Goal: Information Seeking & Learning: Learn about a topic

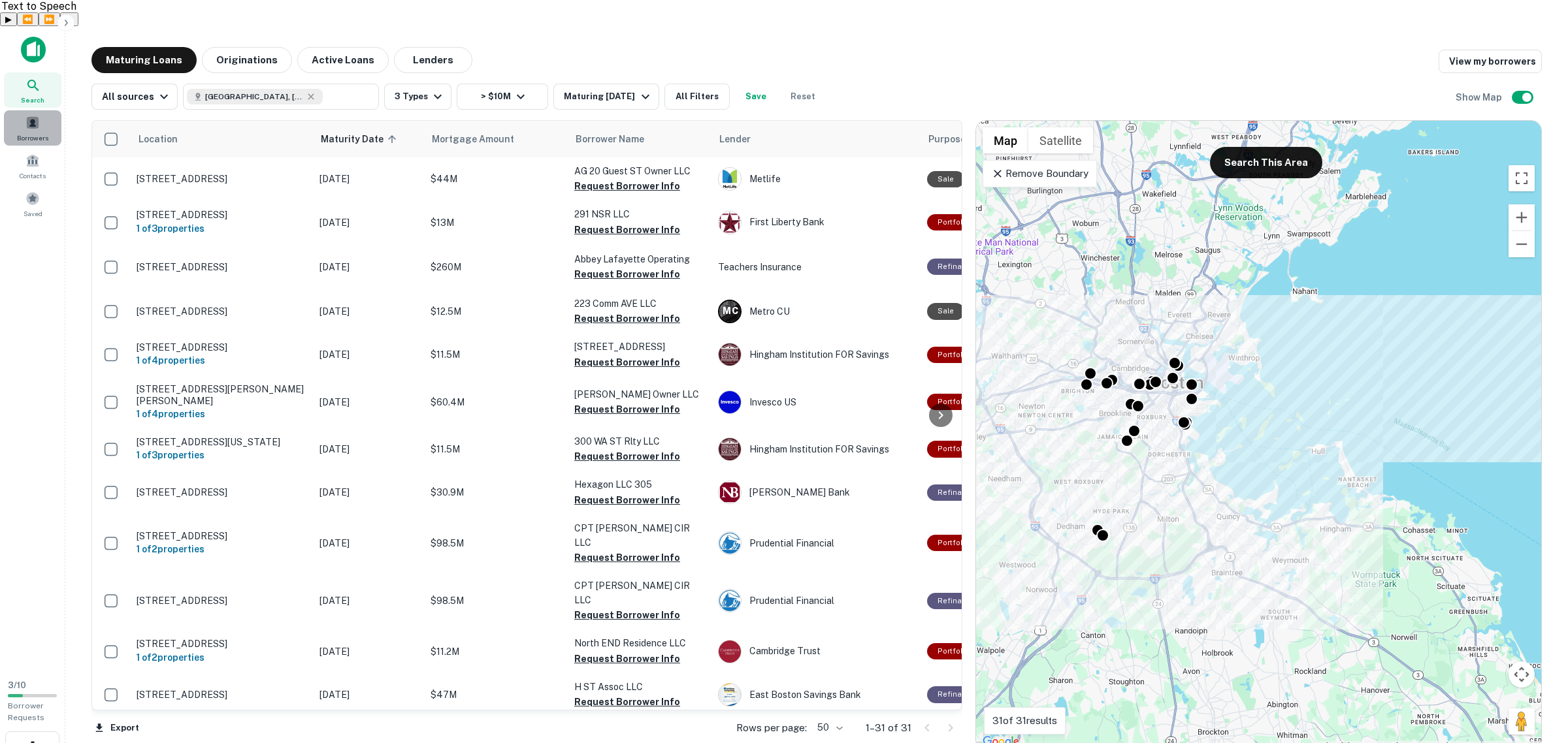
click at [44, 133] on span "Borrowers" at bounding box center [33, 138] width 32 height 10
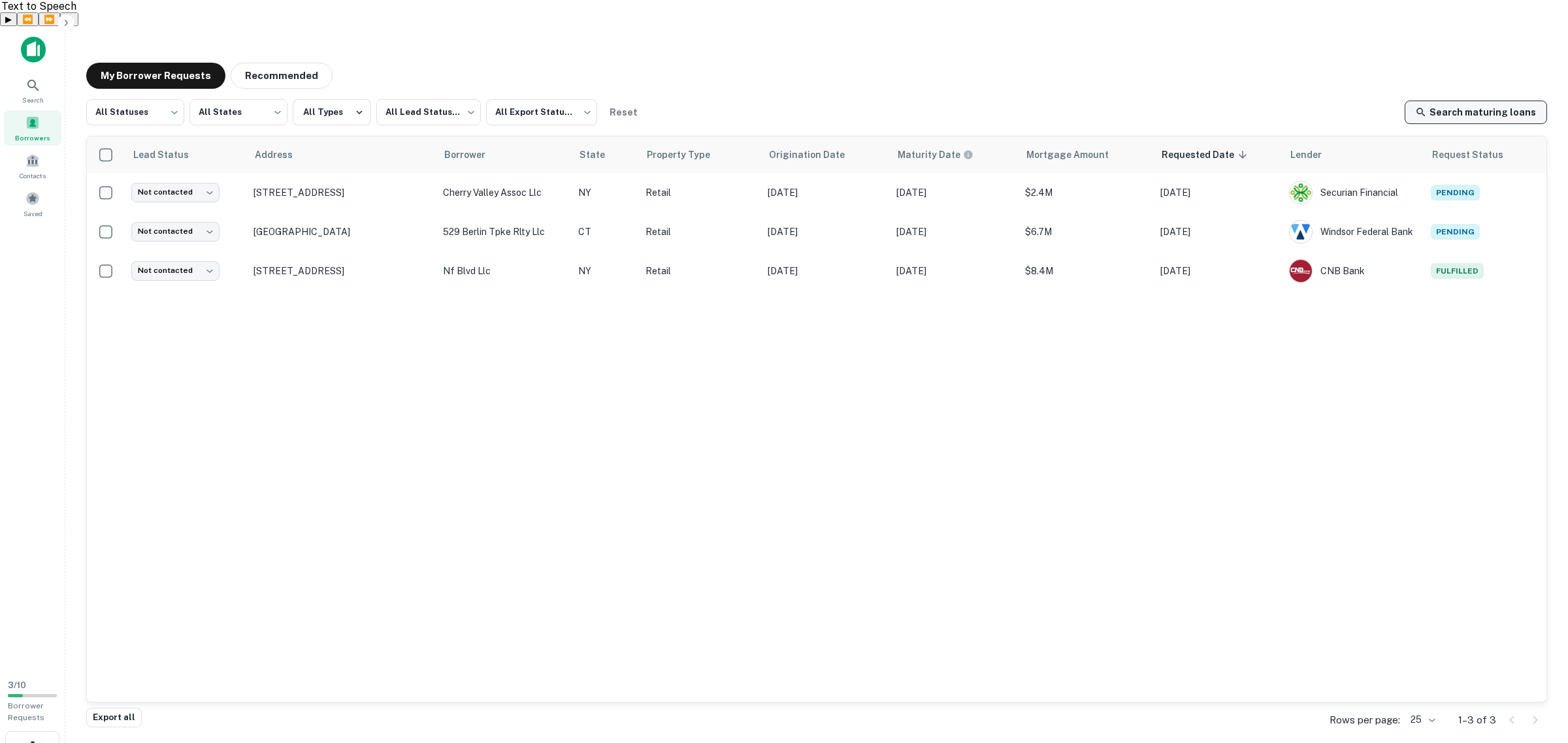
click at [1483, 101] on link "Search maturing loans" at bounding box center [1476, 112] width 142 height 23
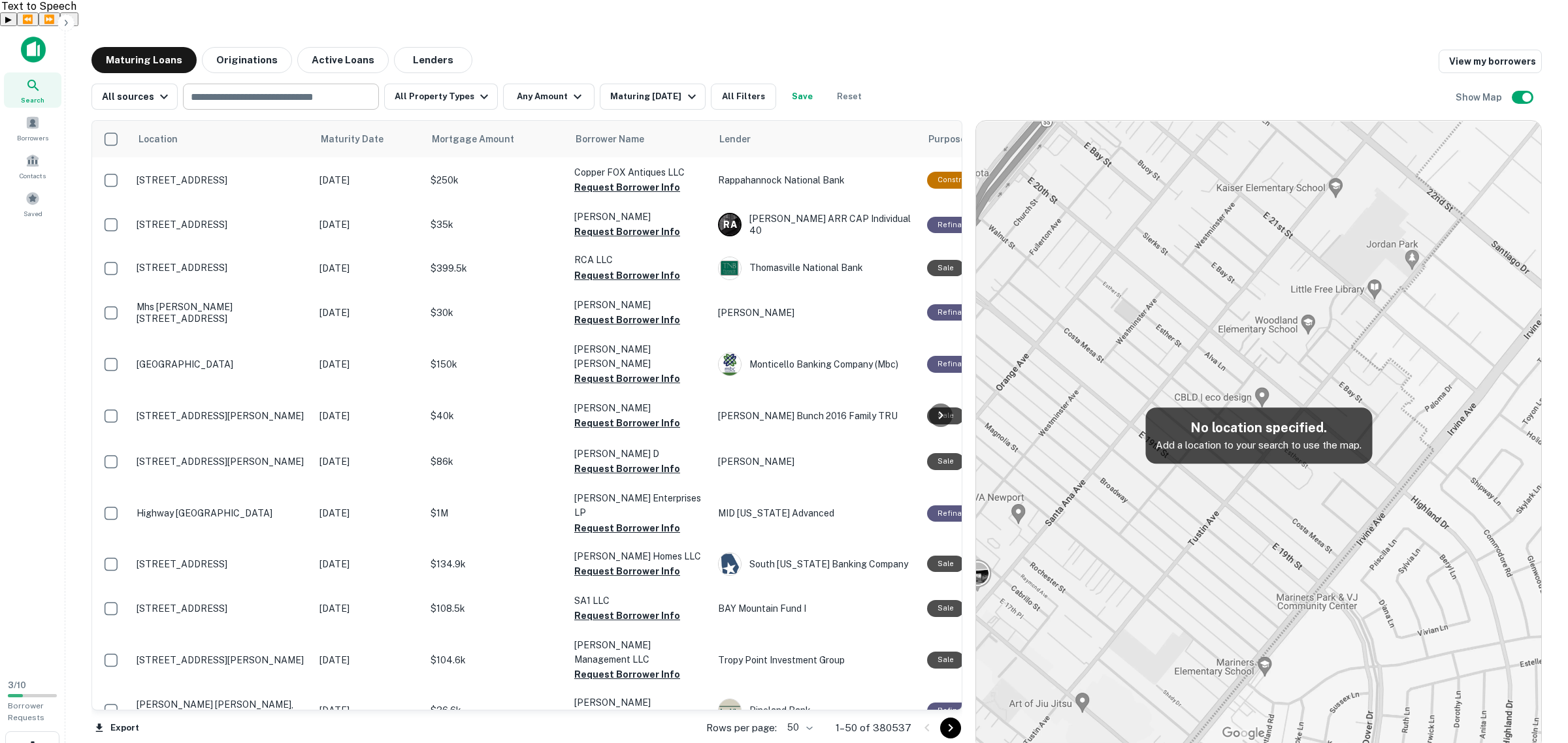
drag, startPoint x: 278, startPoint y: 79, endPoint x: 272, endPoint y: 73, distance: 8.5
click at [278, 87] on input "text" at bounding box center [279, 96] width 186 height 18
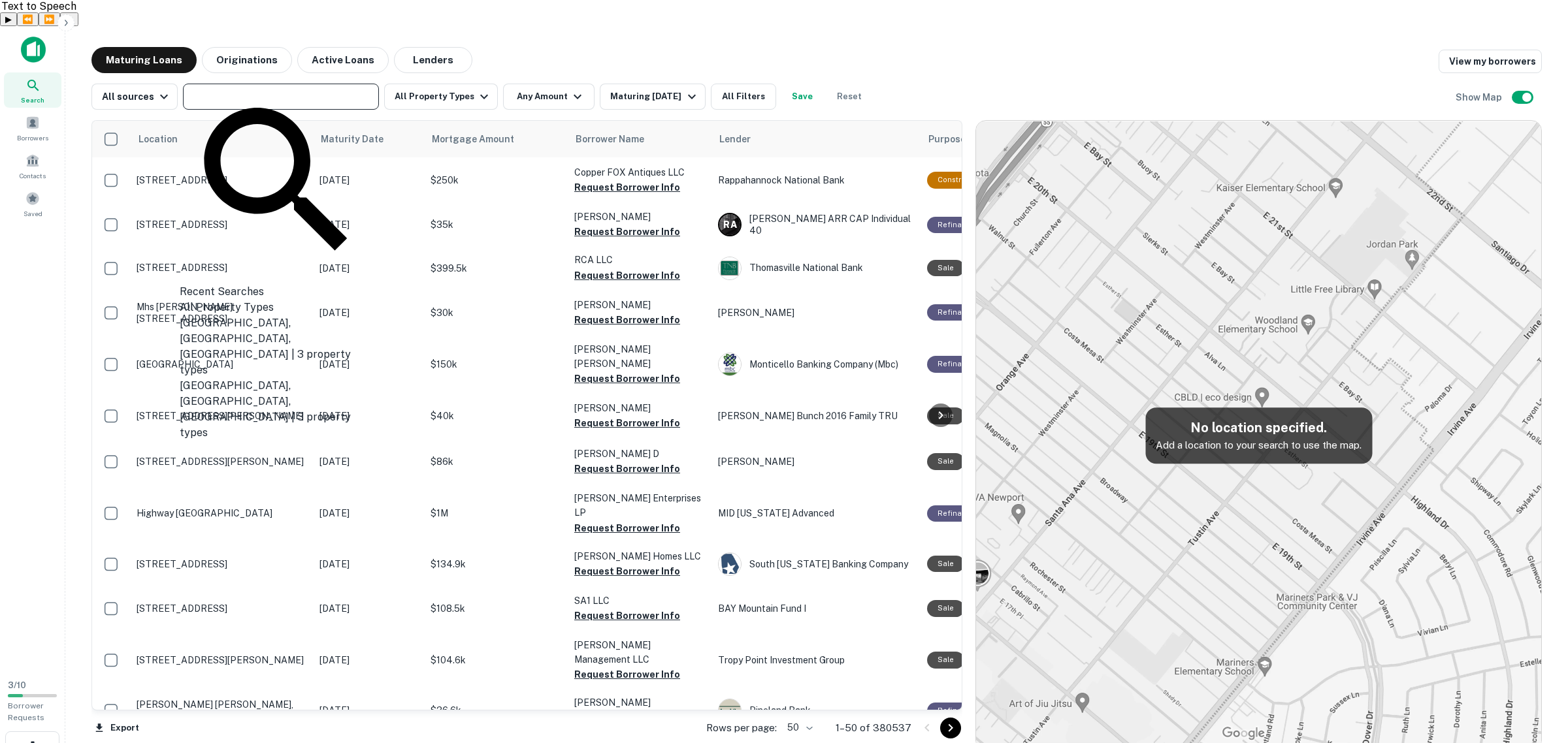
paste input "**********"
type input "**********"
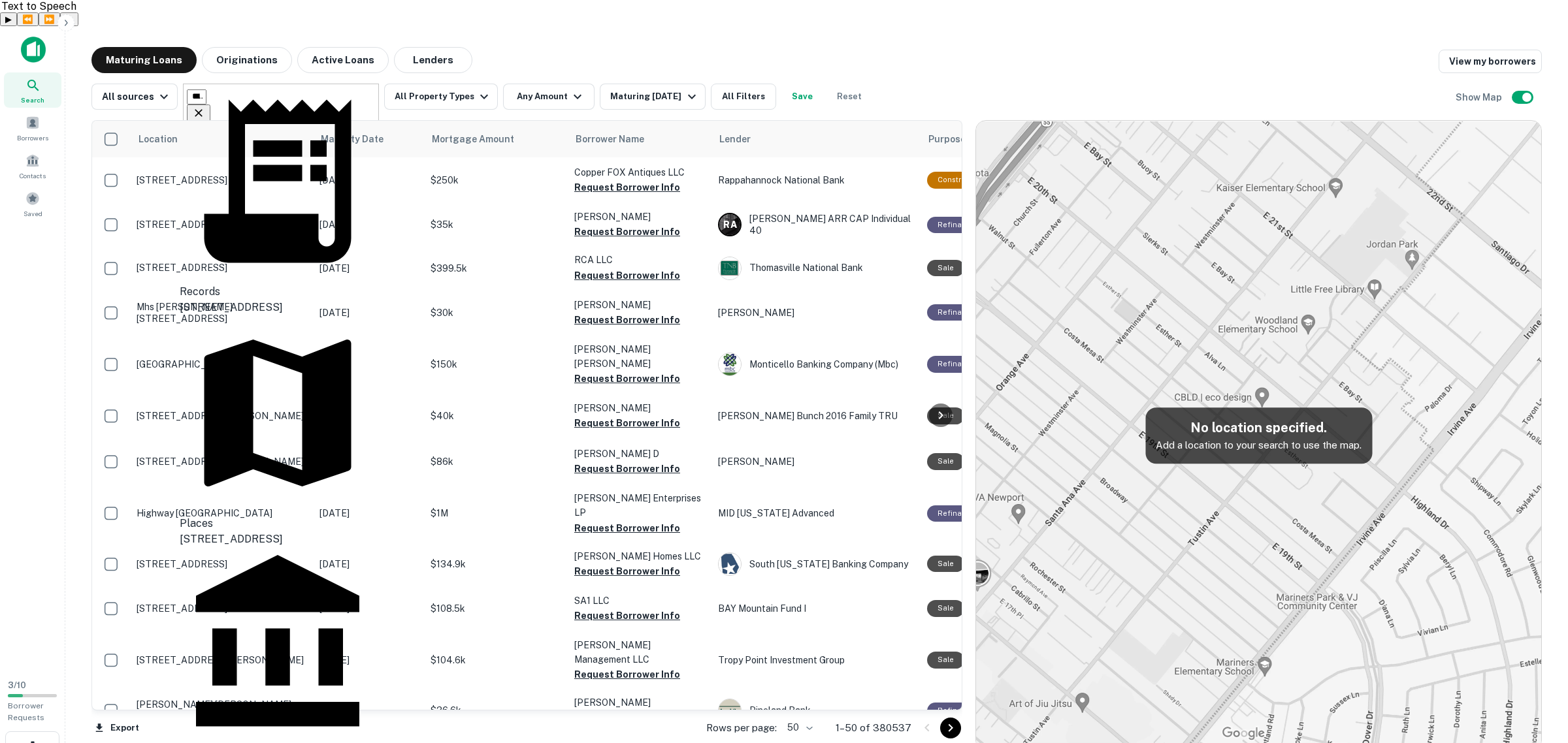
click at [313, 532] on div "100 Reserve Rd, Danbury, CT, USA" at bounding box center [277, 539] width 196 height 15
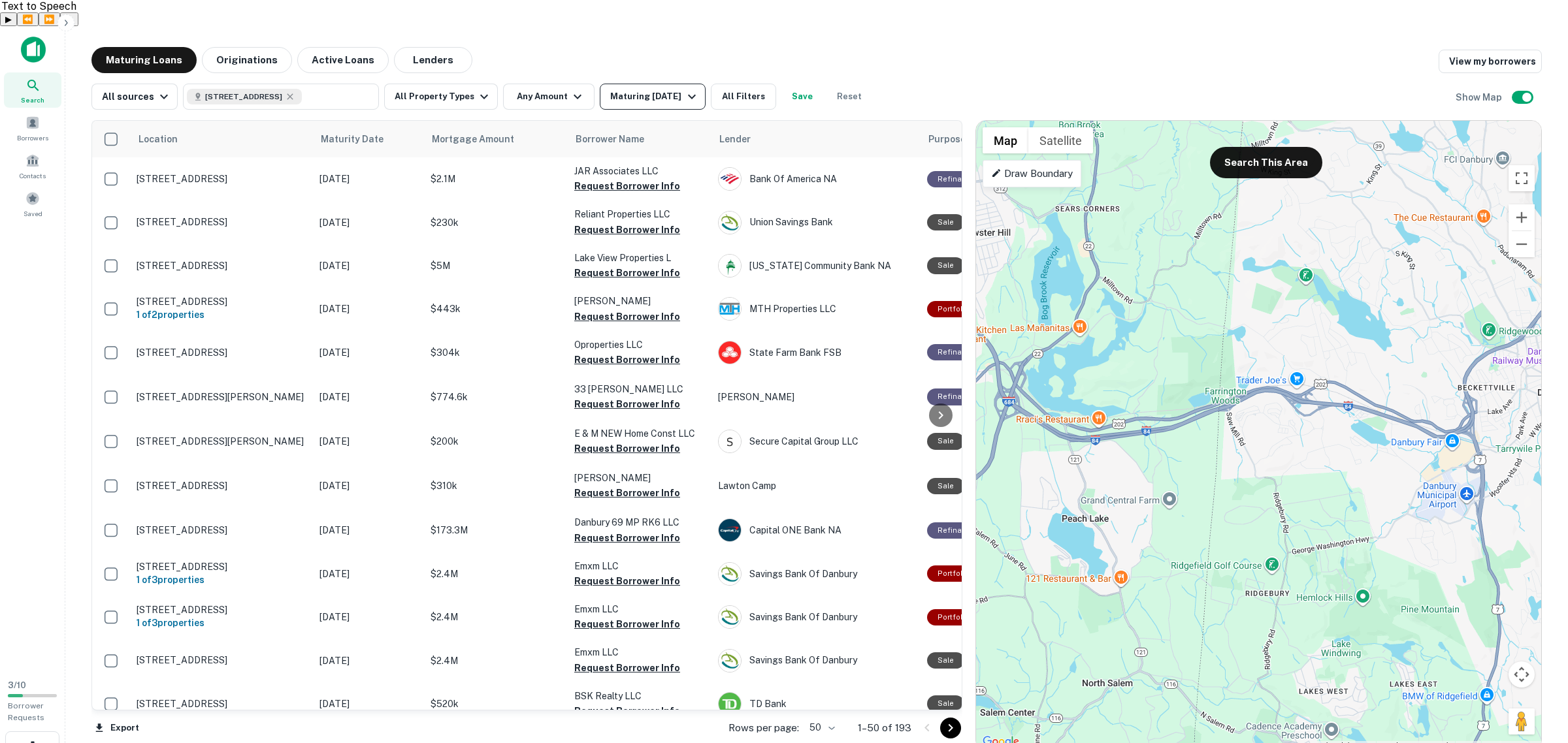
click at [644, 89] on div "Maturing [DATE]" at bounding box center [655, 97] width 89 height 15
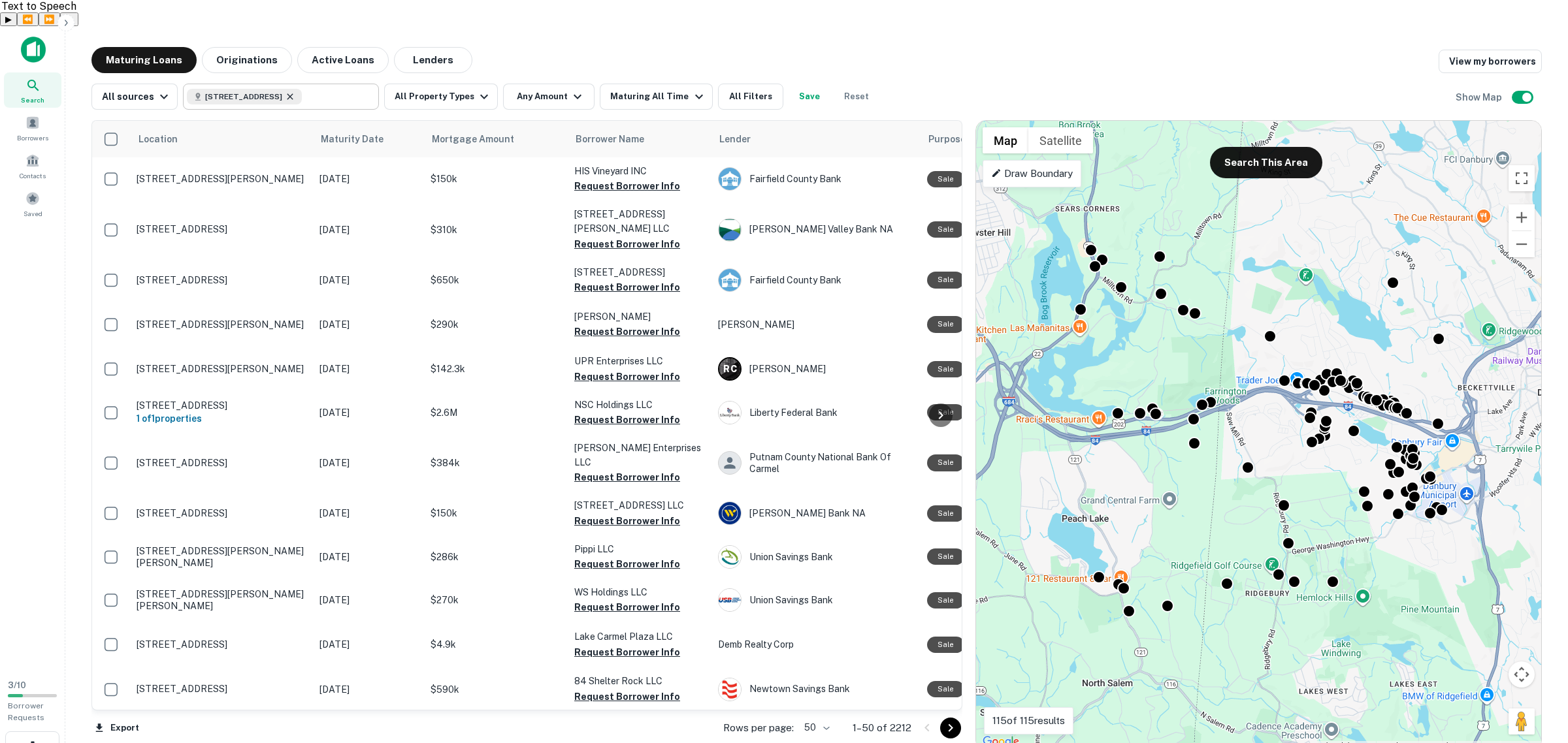
click at [294, 93] on icon at bounding box center [290, 96] width 6 height 6
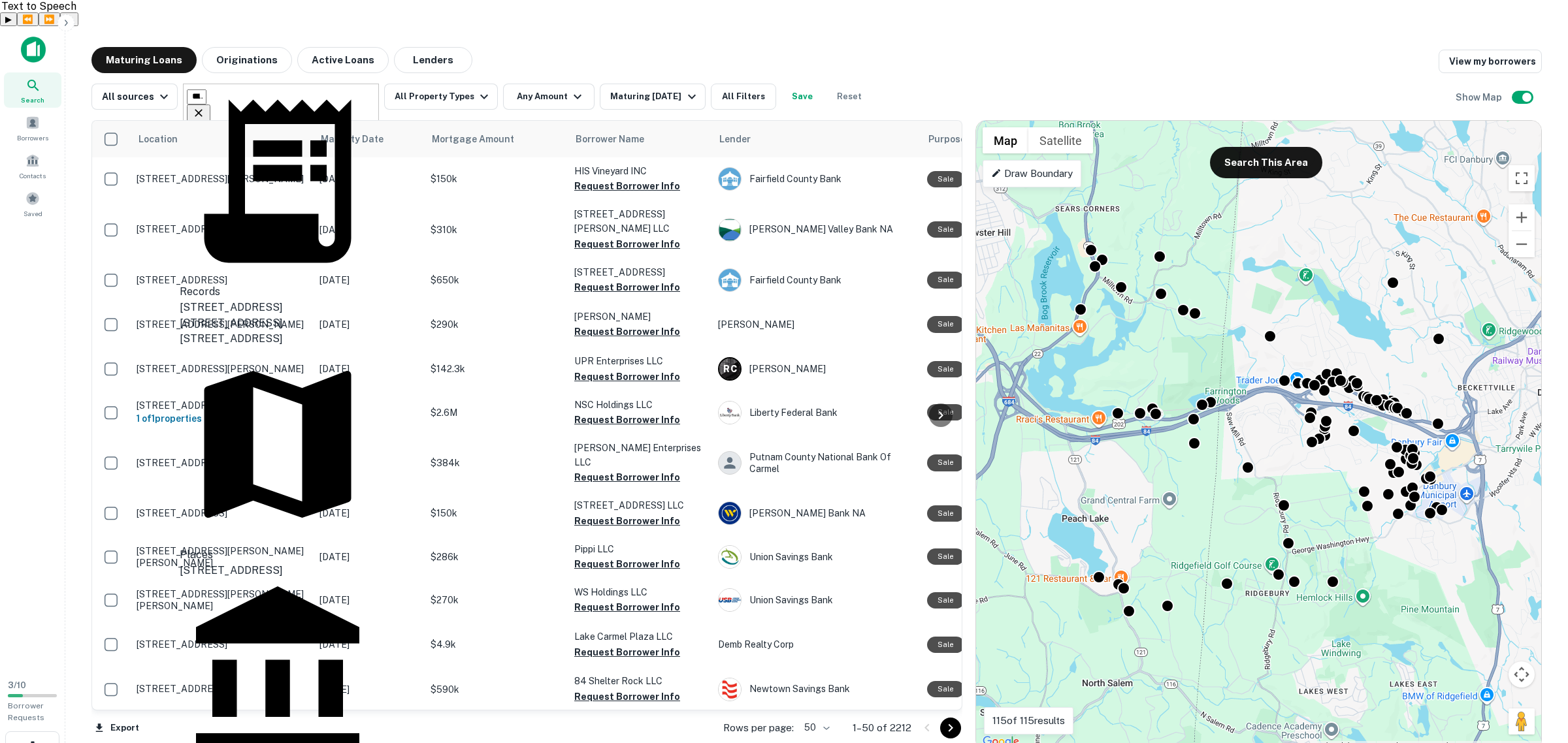
click at [206, 90] on input "**********" at bounding box center [196, 98] width 20 height 15
paste input "text"
type input "**********"
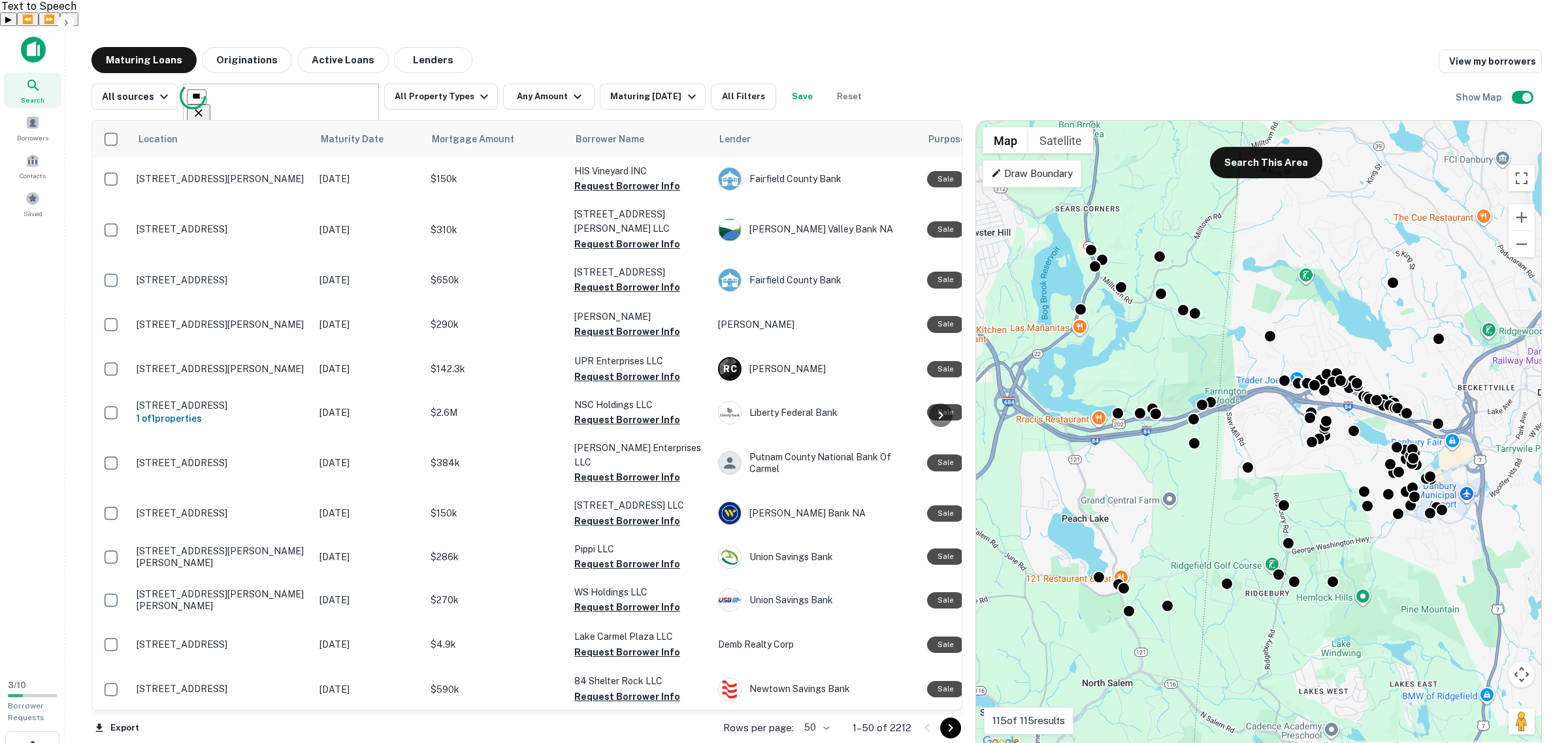
scroll to position [0, 28]
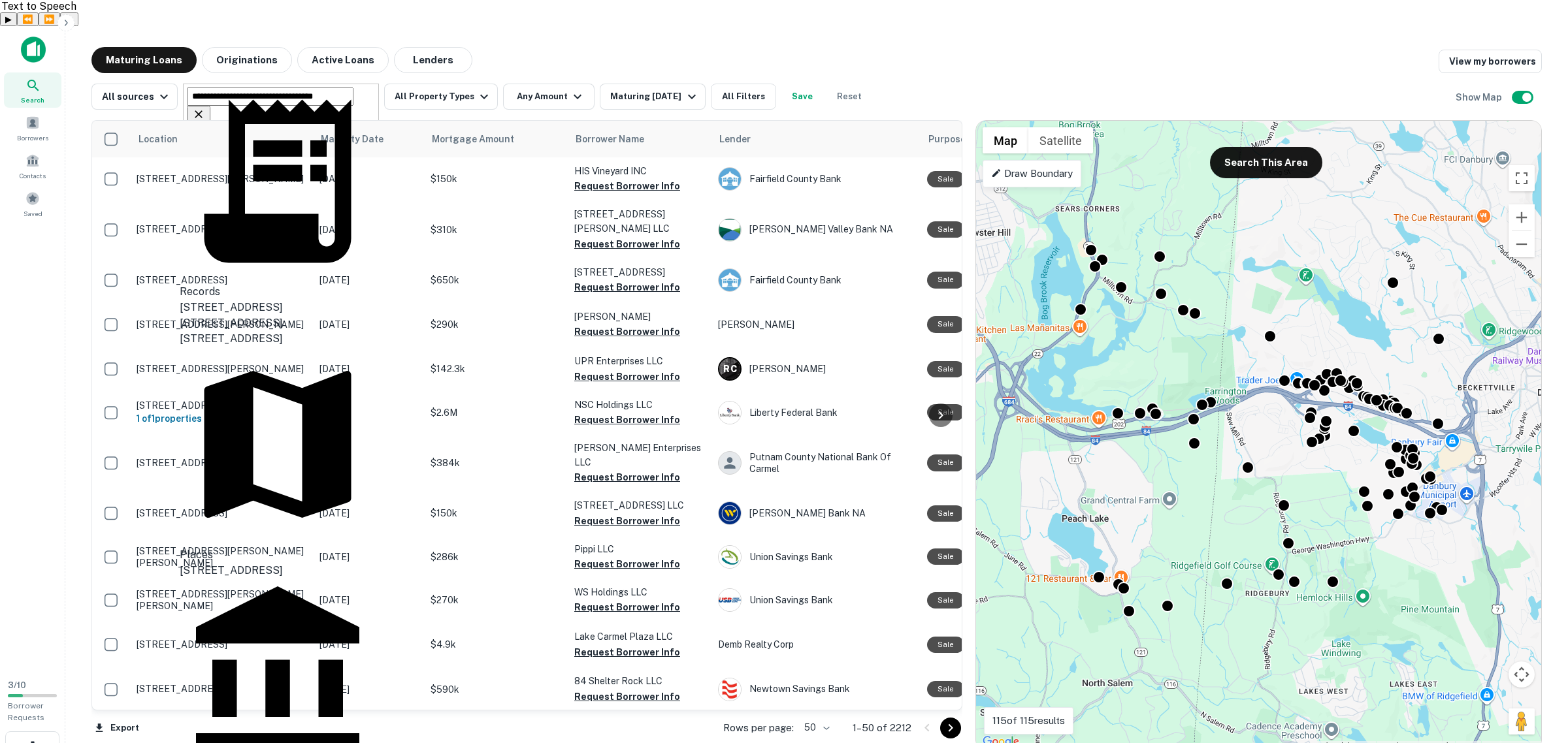
click at [291, 563] on div "350 Grasmere Ave, Fairfield, CT 06824, USA" at bounding box center [277, 571] width 196 height 15
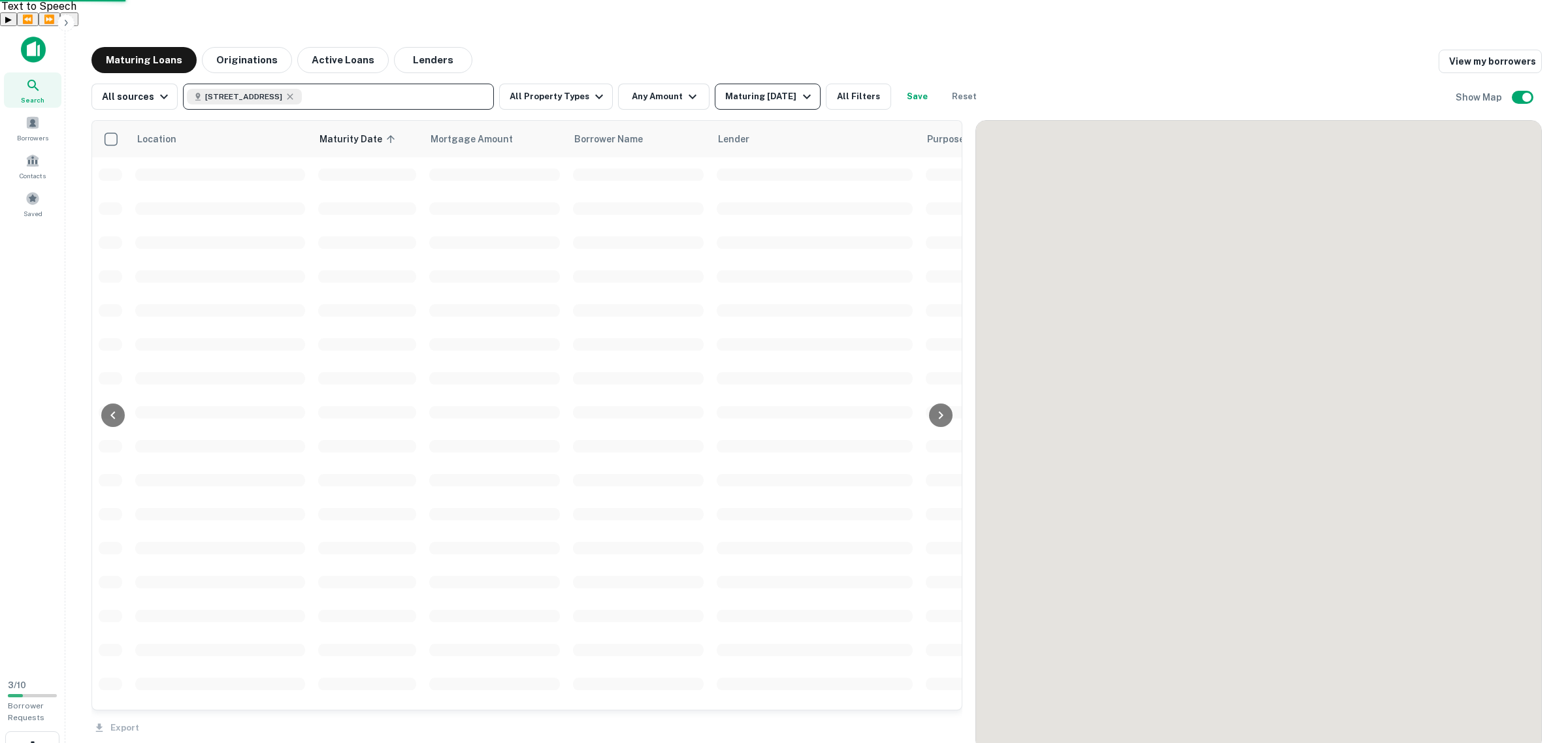
click at [725, 89] on div "Maturing In 6 Months" at bounding box center [770, 97] width 89 height 15
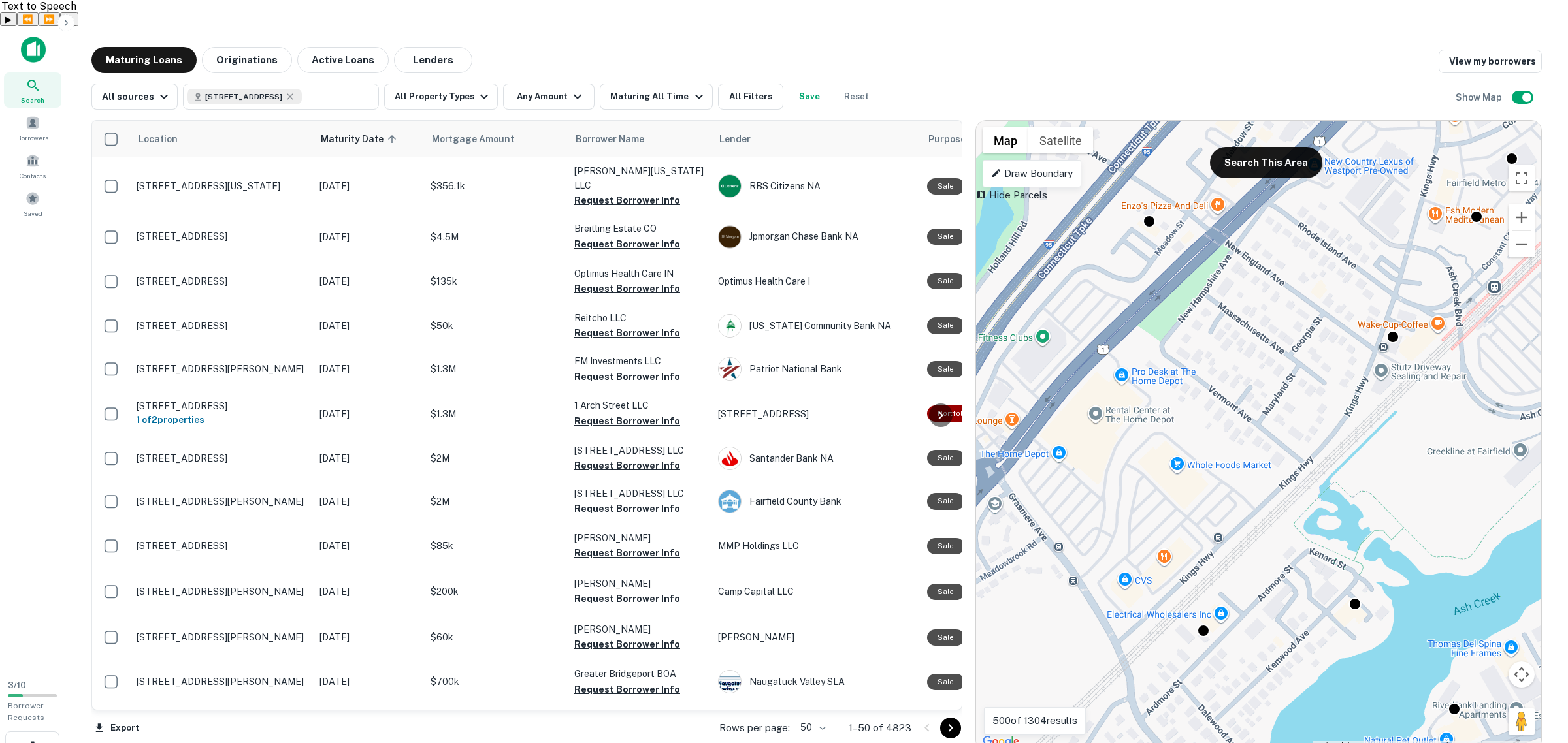
drag, startPoint x: 1092, startPoint y: 377, endPoint x: 1420, endPoint y: 436, distance: 333.3
click at [1420, 436] on div "To activate drag with keyboard, press Alt + Enter. Once in keyboard drag state,…" at bounding box center [1259, 436] width 565 height 630
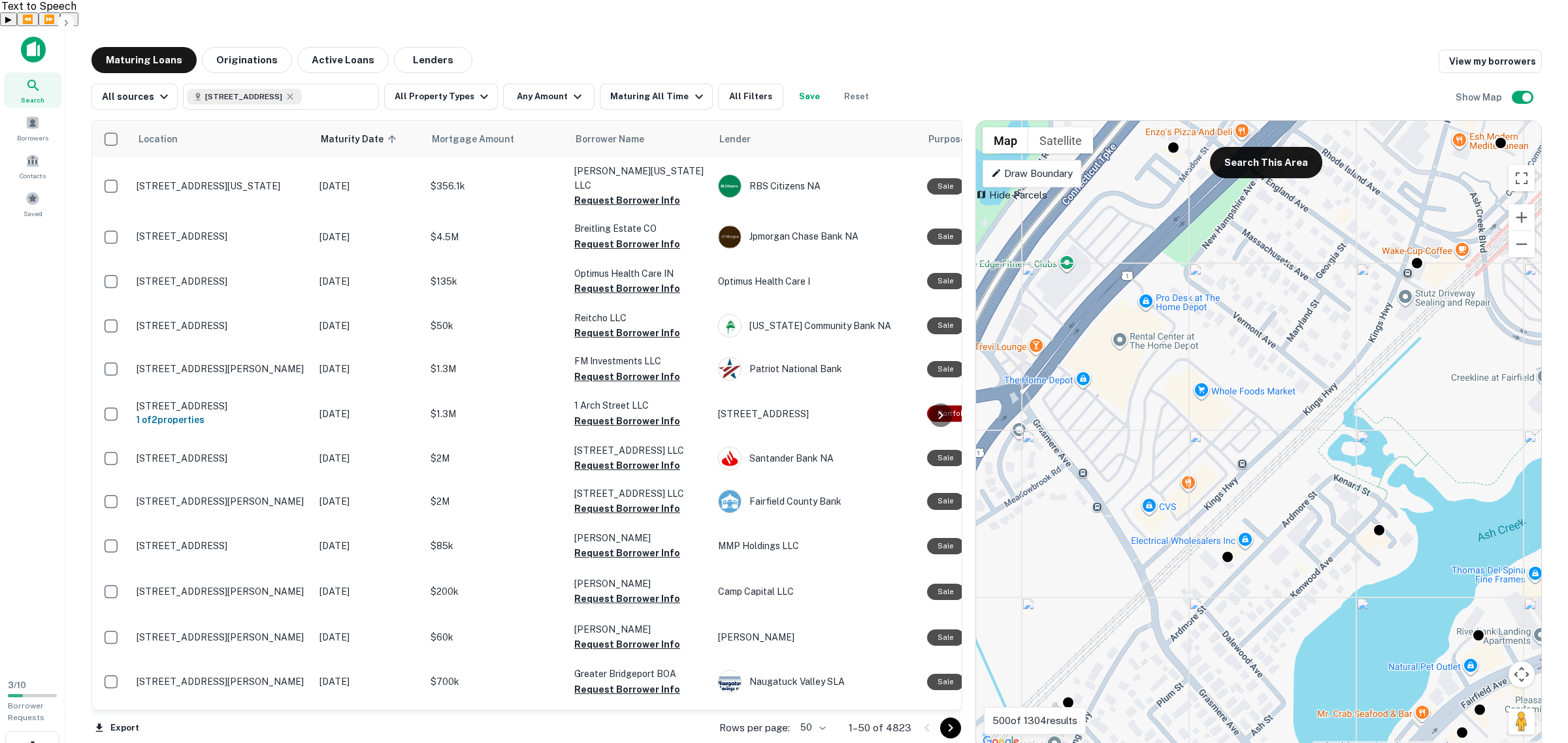
drag, startPoint x: 1188, startPoint y: 464, endPoint x: 1215, endPoint y: 388, distance: 80.7
click at [1215, 388] on div "To activate drag with keyboard, press Alt + Enter. Once in keyboard drag state,…" at bounding box center [1259, 436] width 565 height 630
click at [849, 84] on button "Reset" at bounding box center [856, 97] width 42 height 27
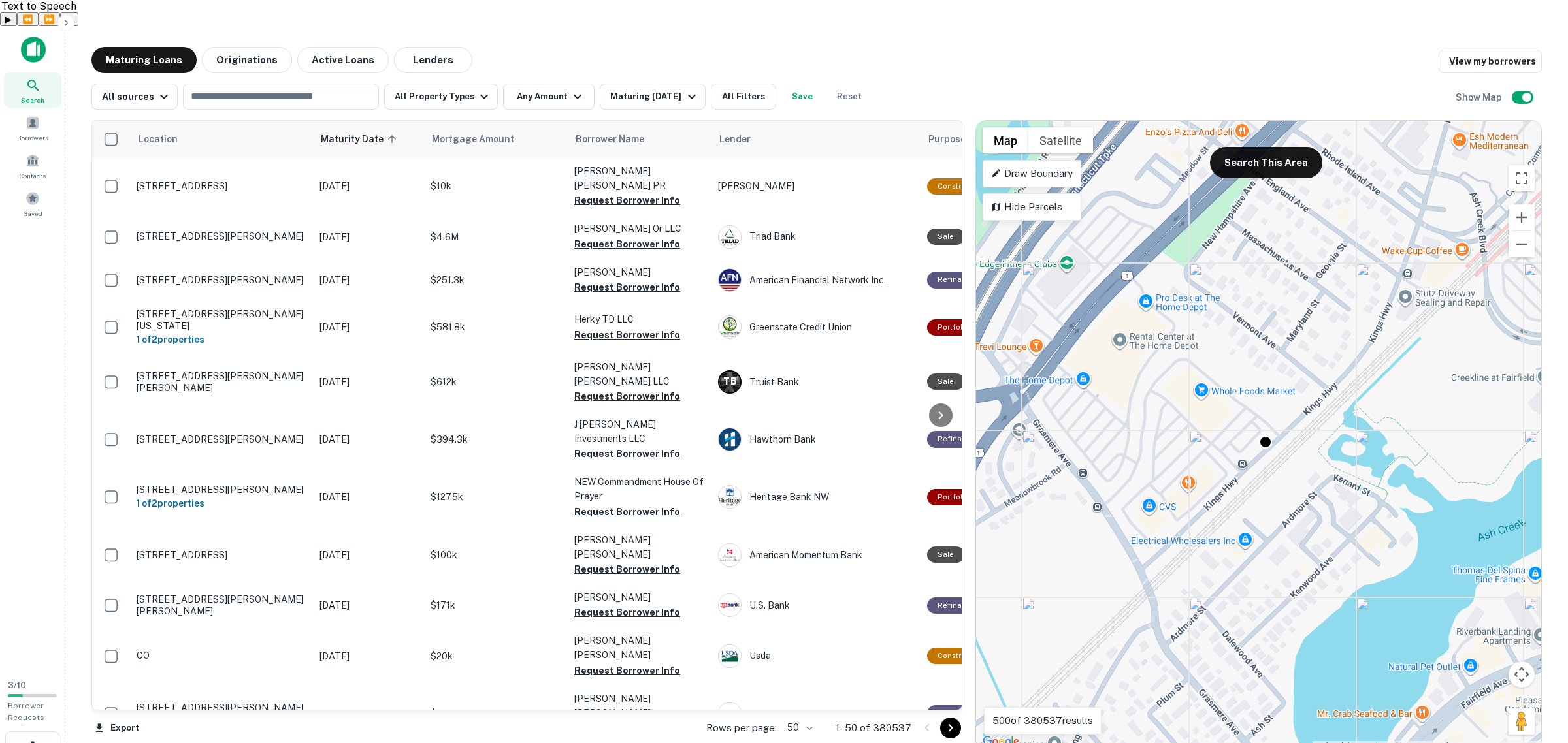
click at [1220, 418] on div "To activate drag with keyboard, press Alt + Enter. Once in keyboard drag state,…" at bounding box center [1259, 436] width 565 height 630
click at [1269, 147] on button "Search This Area" at bounding box center [1266, 163] width 112 height 32
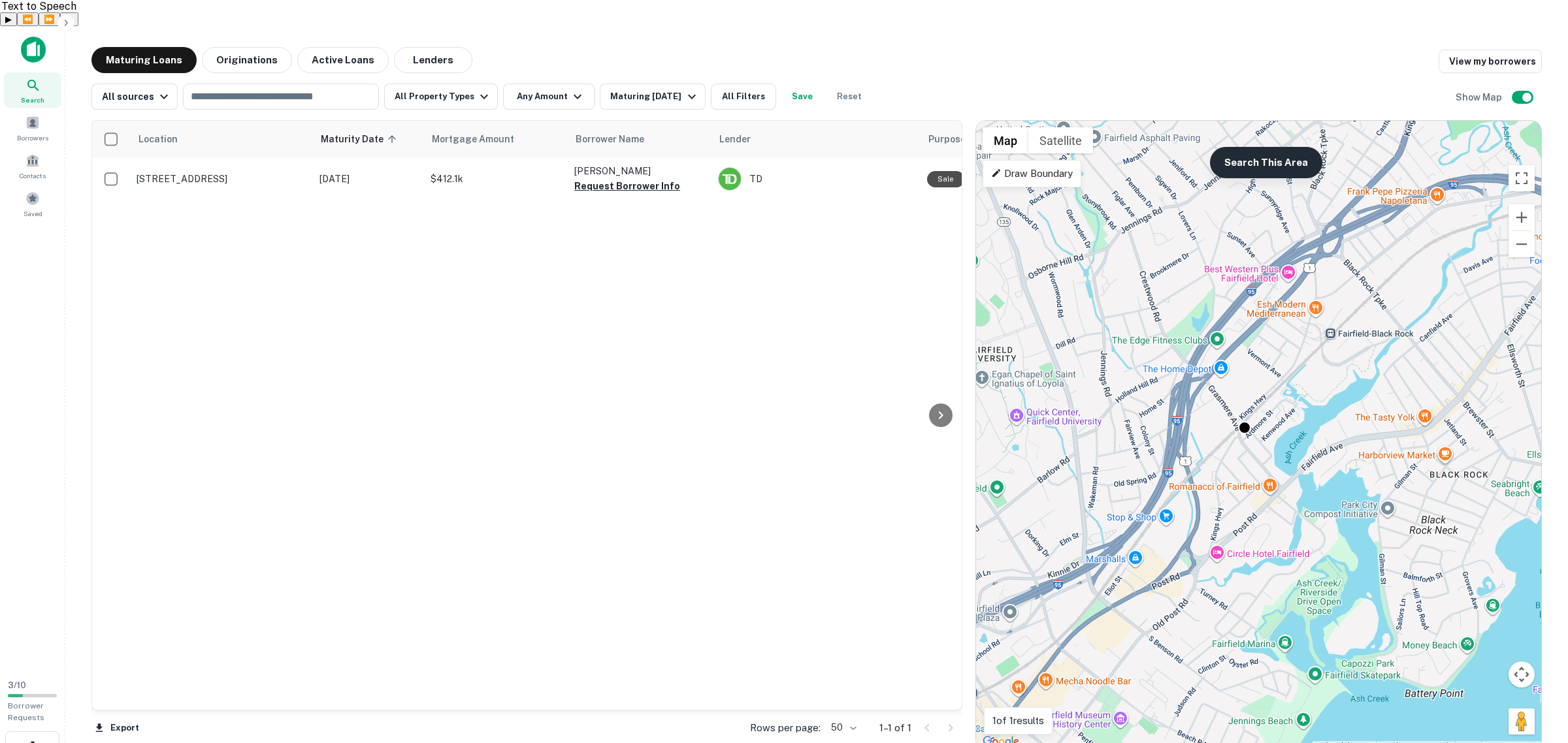
click at [1258, 147] on button "Search This Area" at bounding box center [1266, 163] width 112 height 32
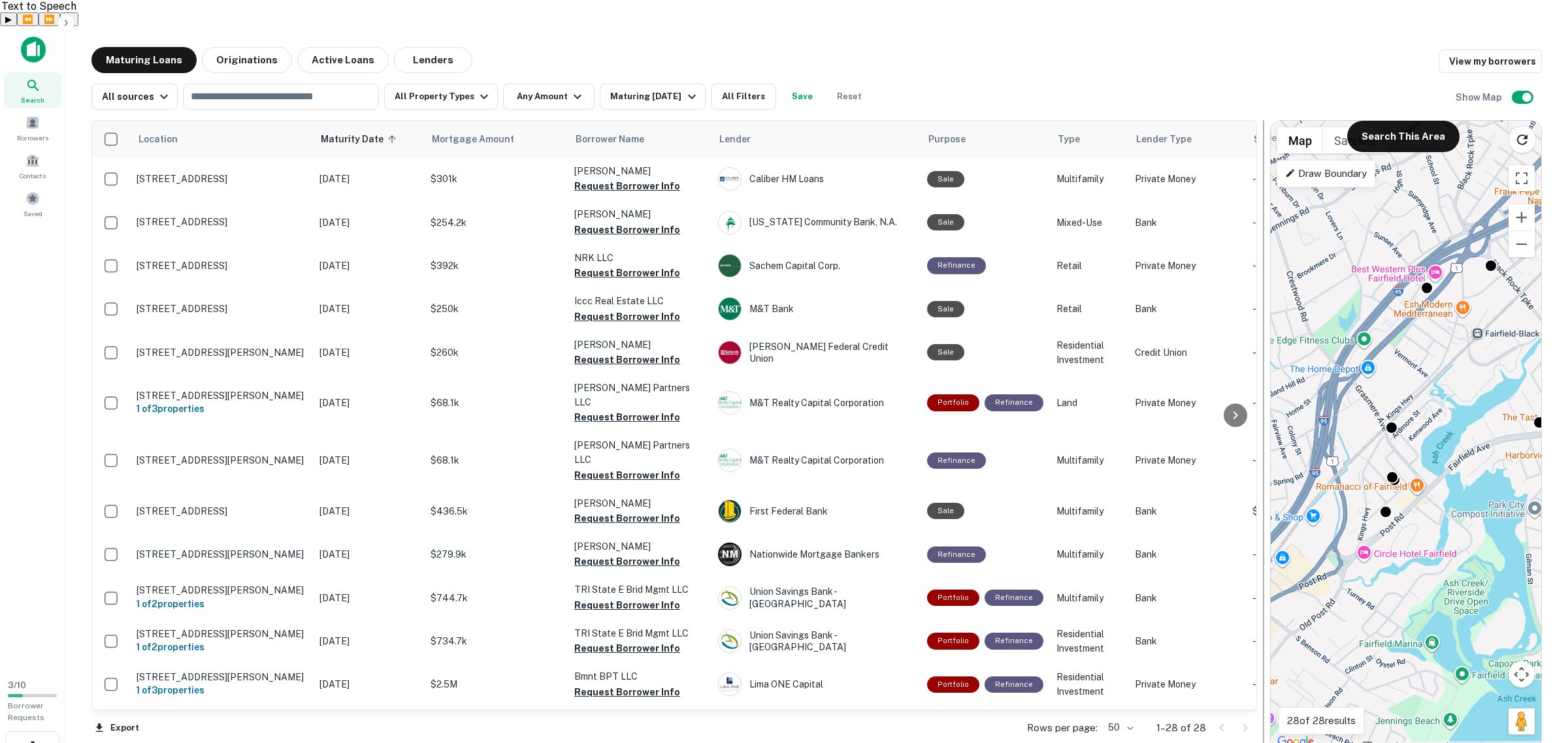
drag, startPoint x: 966, startPoint y: 629, endPoint x: 1260, endPoint y: 599, distance: 295.5
click at [1260, 599] on div at bounding box center [1263, 435] width 13 height 631
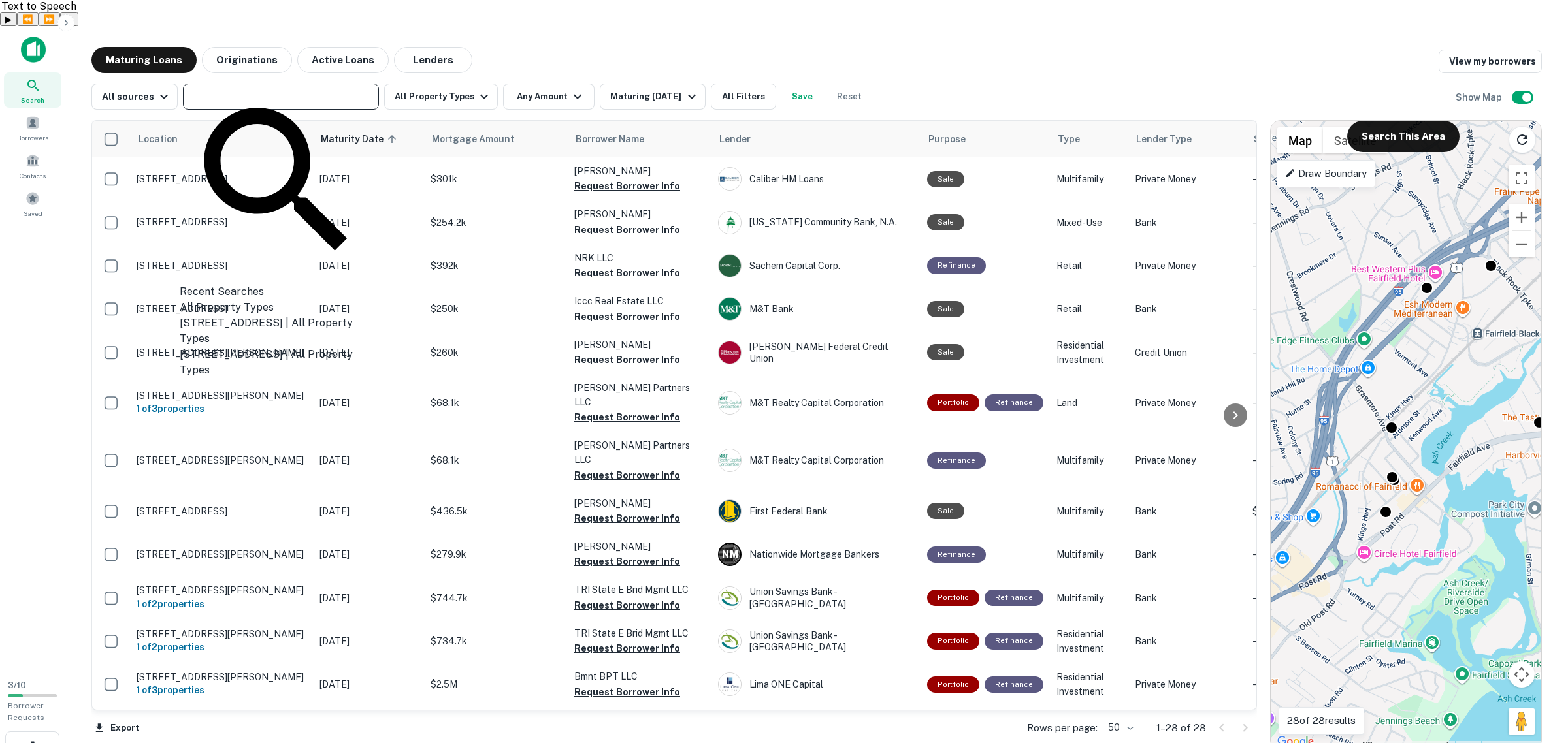
click at [295, 87] on input "text" at bounding box center [279, 96] width 186 height 18
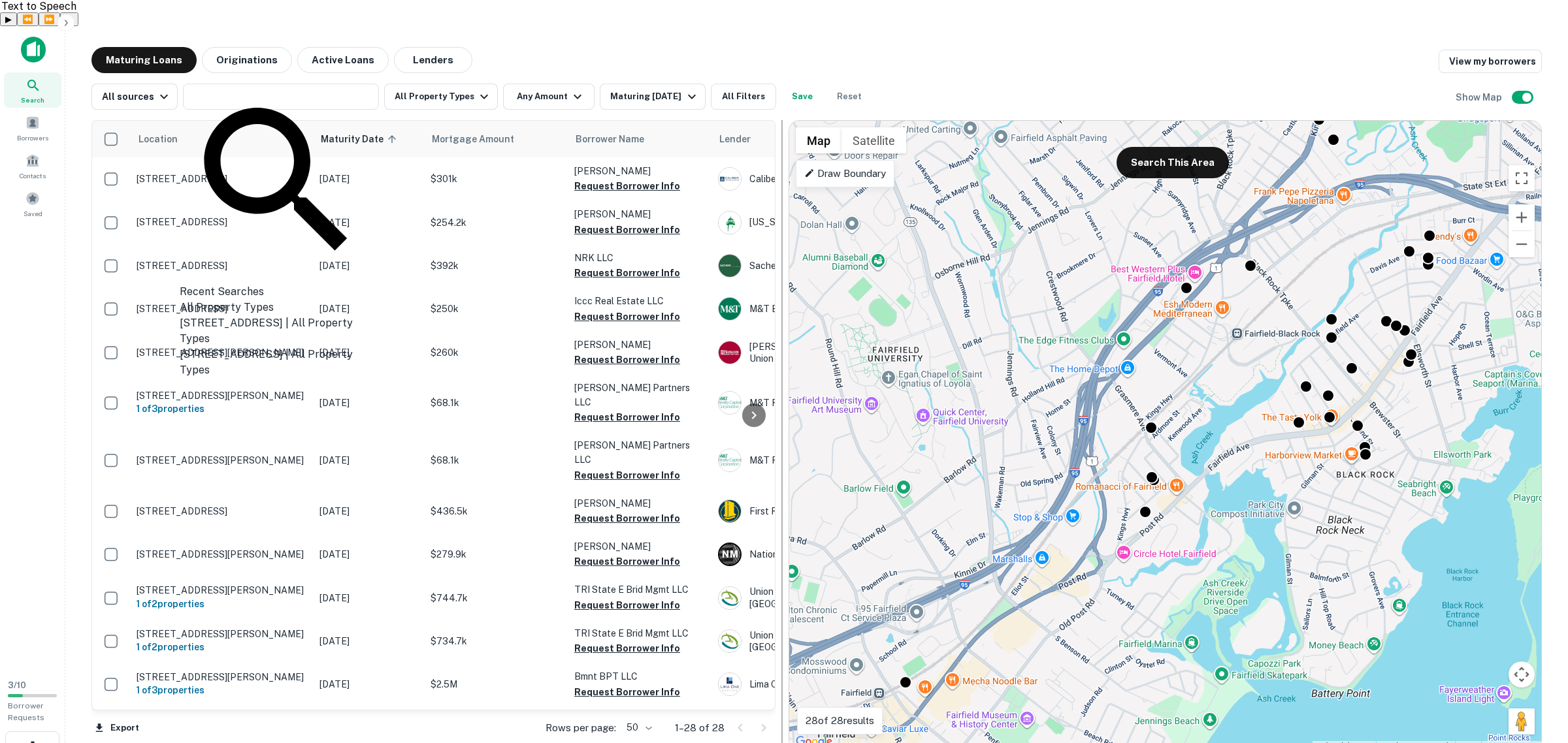
drag, startPoint x: 1266, startPoint y: 374, endPoint x: 785, endPoint y: 424, distance: 483.6
click at [785, 424] on div at bounding box center [782, 435] width 13 height 631
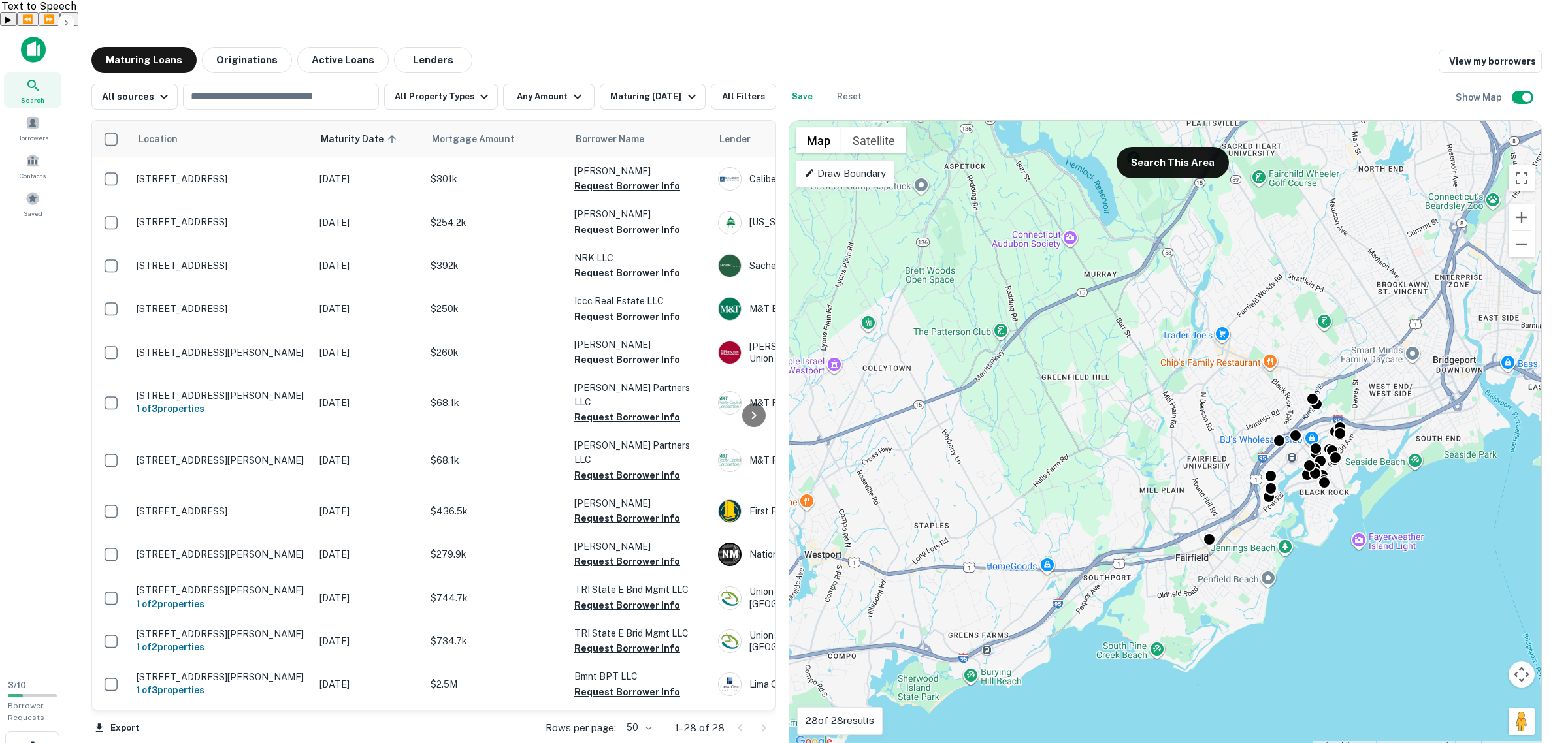
drag, startPoint x: 1030, startPoint y: 343, endPoint x: 1121, endPoint y: 392, distance: 103.4
click at [1121, 392] on div "To activate drag with keyboard, press Alt + Enter. Once in keyboard drag state,…" at bounding box center [1166, 436] width 752 height 630
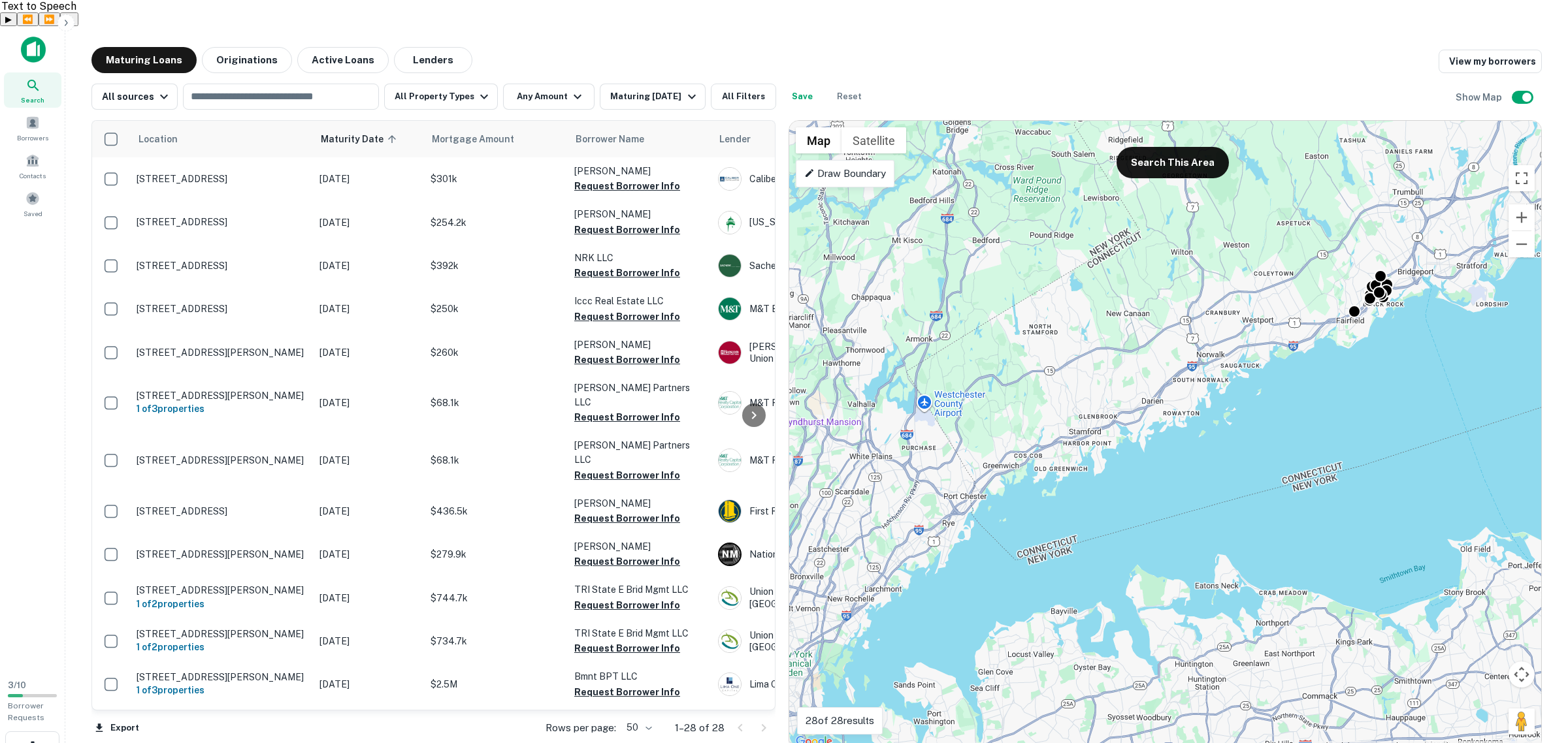
drag, startPoint x: 1086, startPoint y: 509, endPoint x: 1279, endPoint y: 367, distance: 239.6
click at [1279, 367] on div "To activate drag with keyboard, press Alt + Enter. Once in keyboard drag state,…" at bounding box center [1166, 436] width 752 height 630
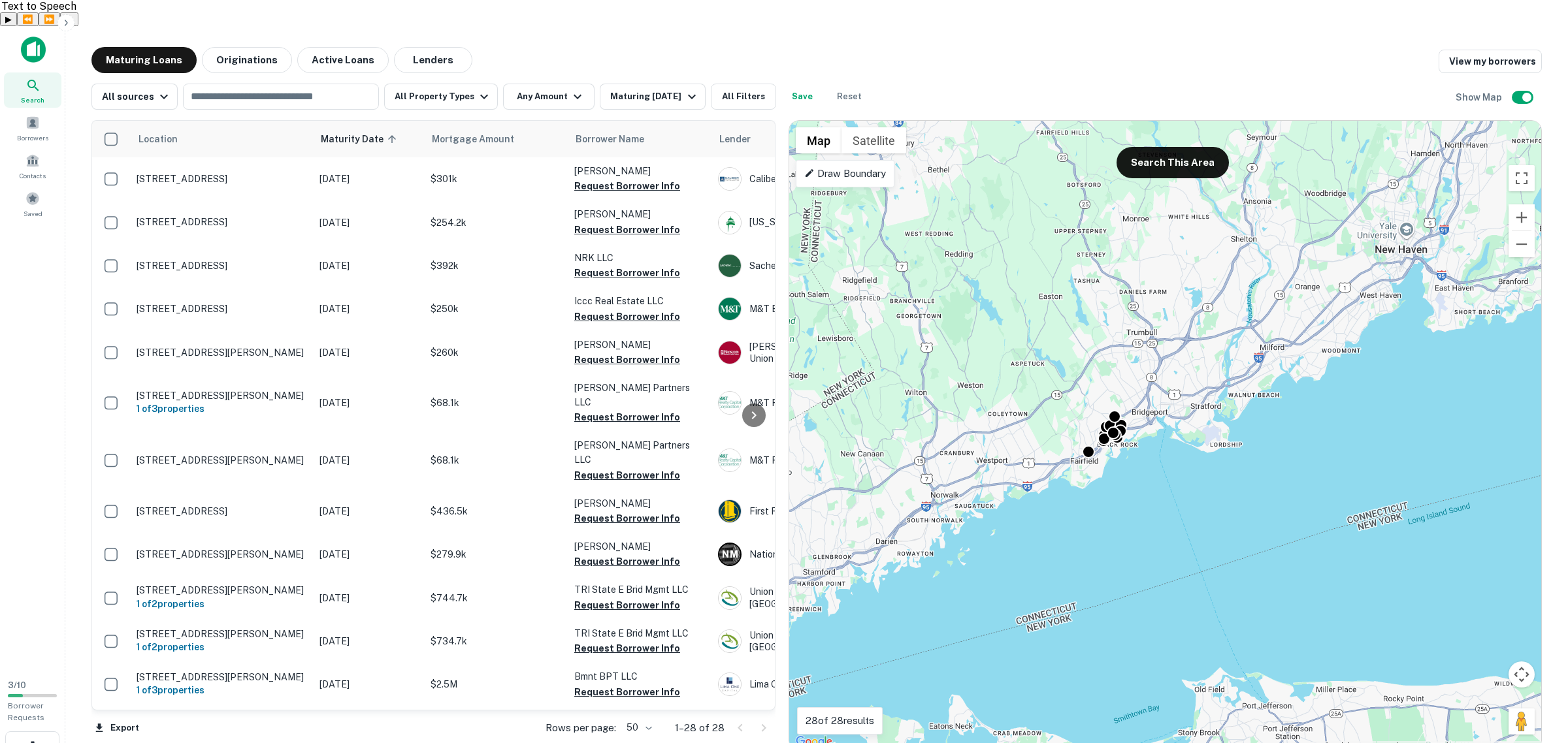
drag, startPoint x: 1314, startPoint y: 372, endPoint x: 1108, endPoint y: 484, distance: 234.5
click at [1108, 484] on div "To activate drag with keyboard, press Alt + Enter. Once in keyboard drag state,…" at bounding box center [1166, 436] width 752 height 630
click at [858, 160] on div "Draw Boundary" at bounding box center [844, 174] width 98 height 27
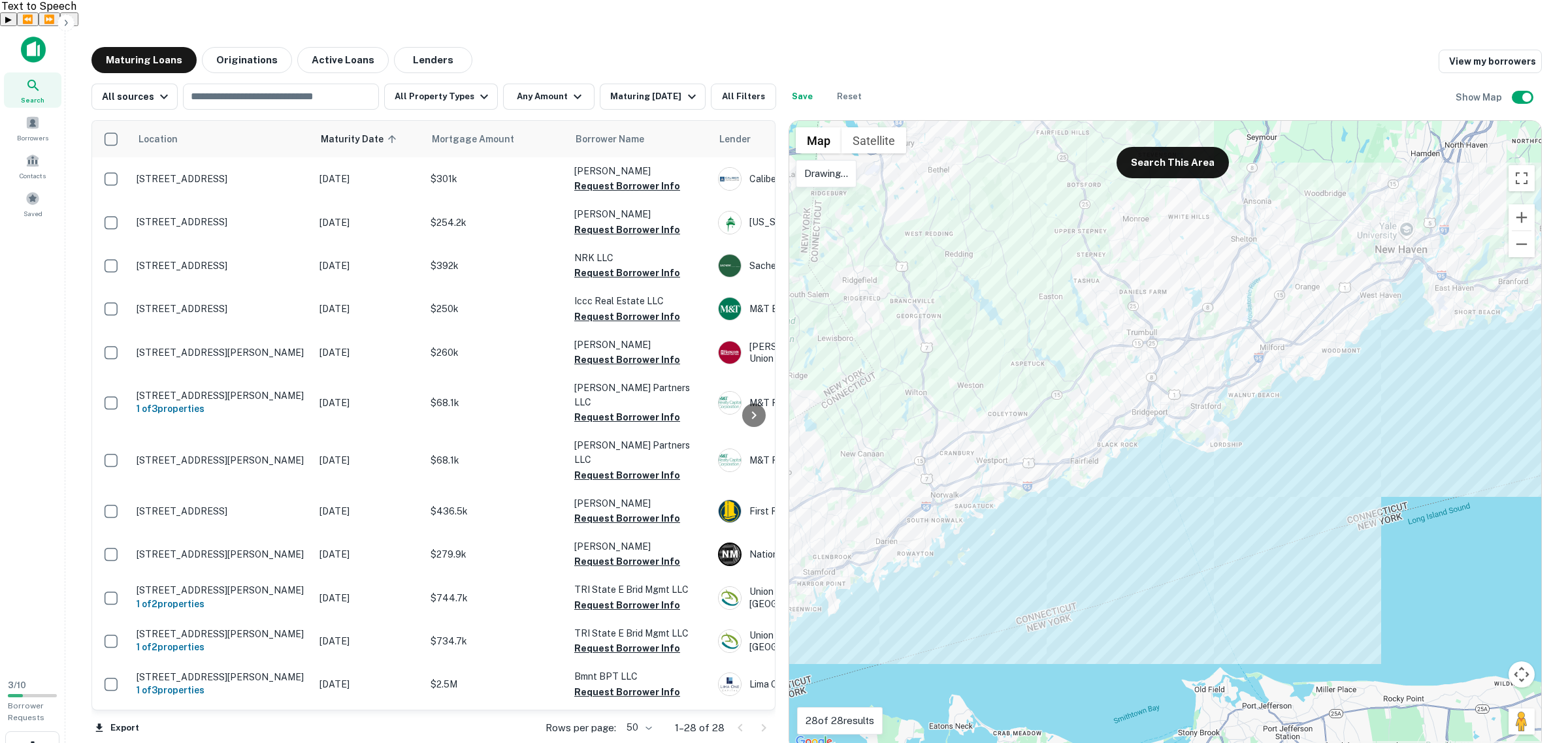
click at [854, 168] on div at bounding box center [1166, 436] width 752 height 630
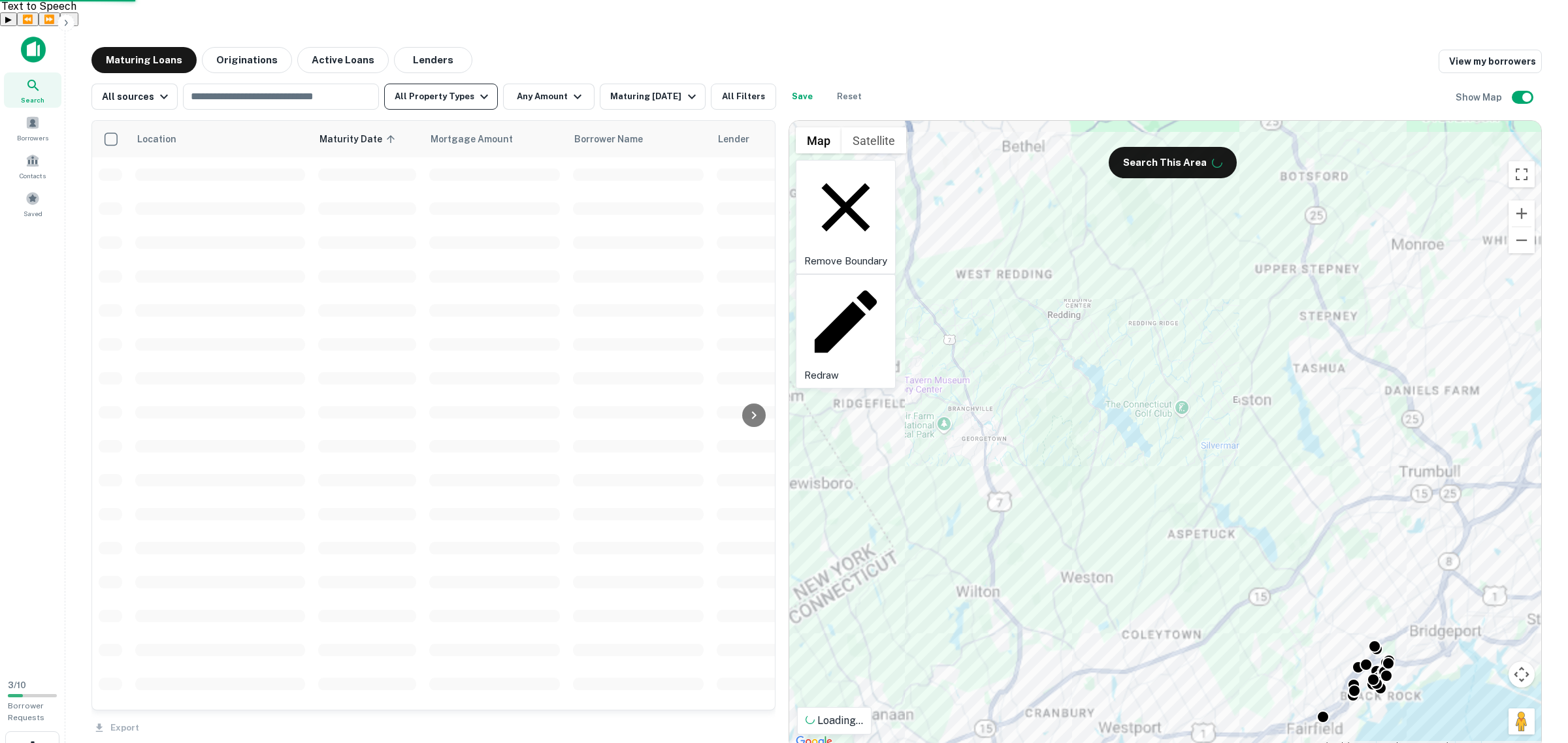
click at [437, 84] on button "All Property Types" at bounding box center [441, 97] width 114 height 27
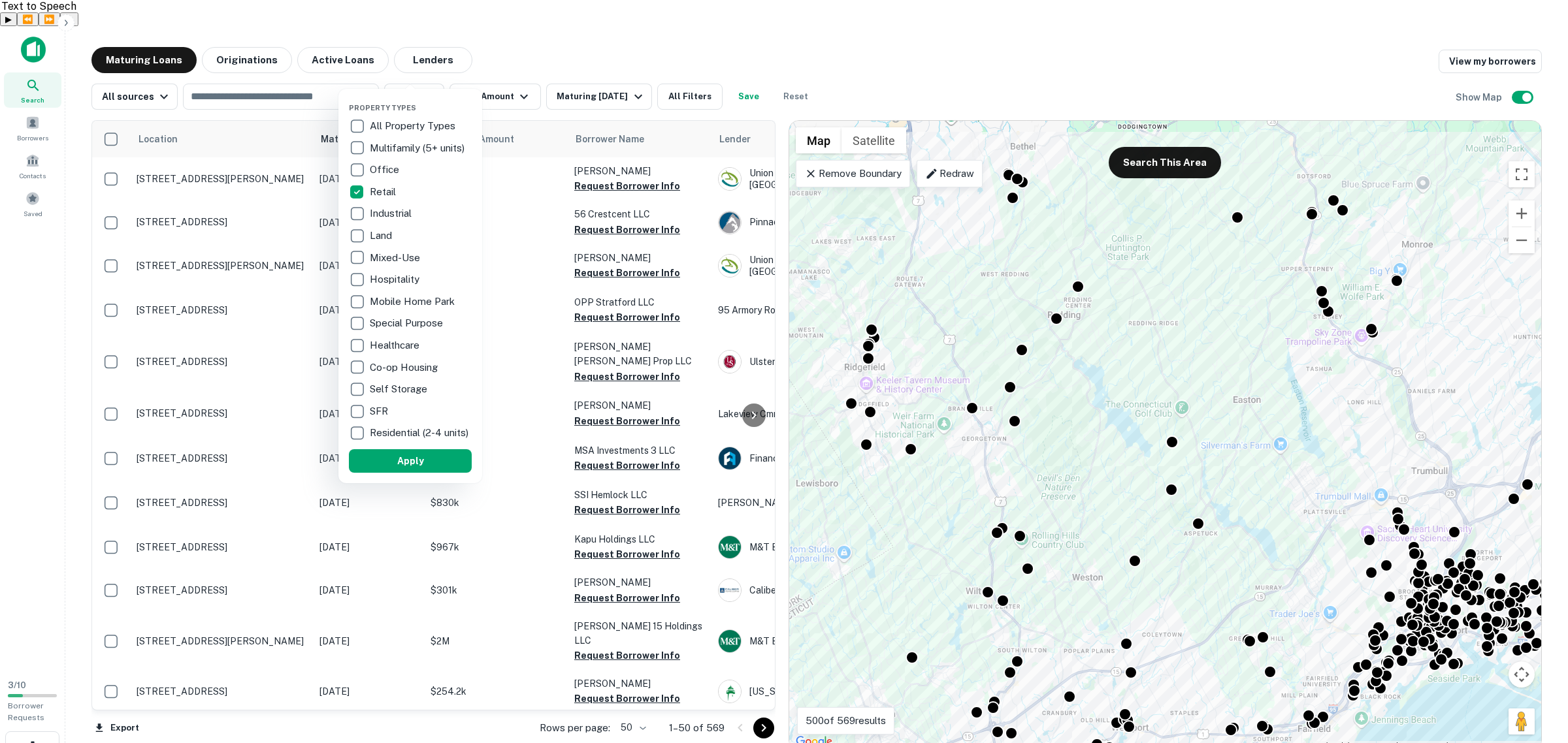
click at [579, 62] on div at bounding box center [784, 372] width 1568 height 743
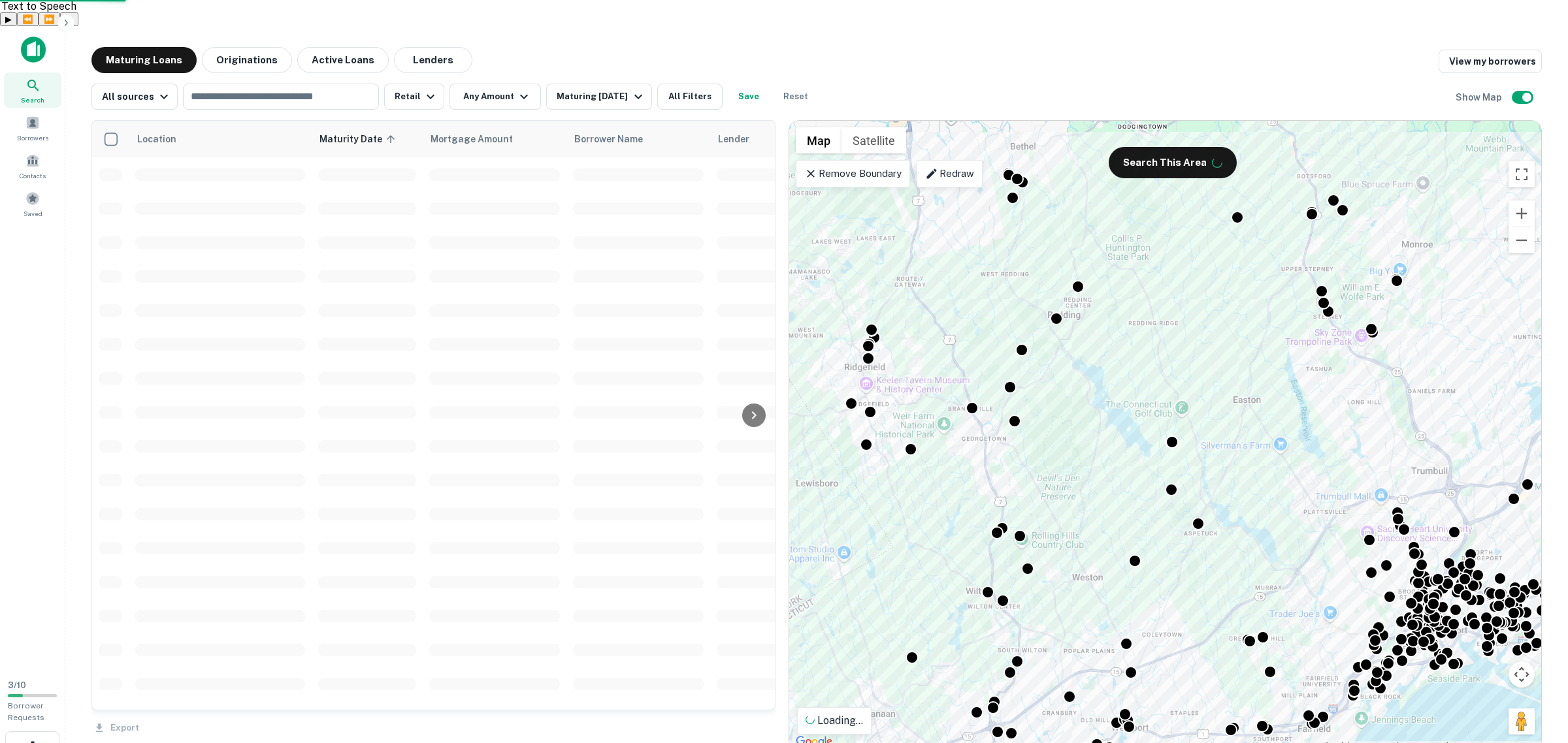
click at [613, 67] on div "Property Types All Property Types Multifamily (5+ units) Office Retail Industri…" at bounding box center [784, 372] width 1568 height 743
click at [635, 68] on div "Property Types All Property Types Multifamily (5+ units) Office Retail Industri…" at bounding box center [784, 372] width 1568 height 743
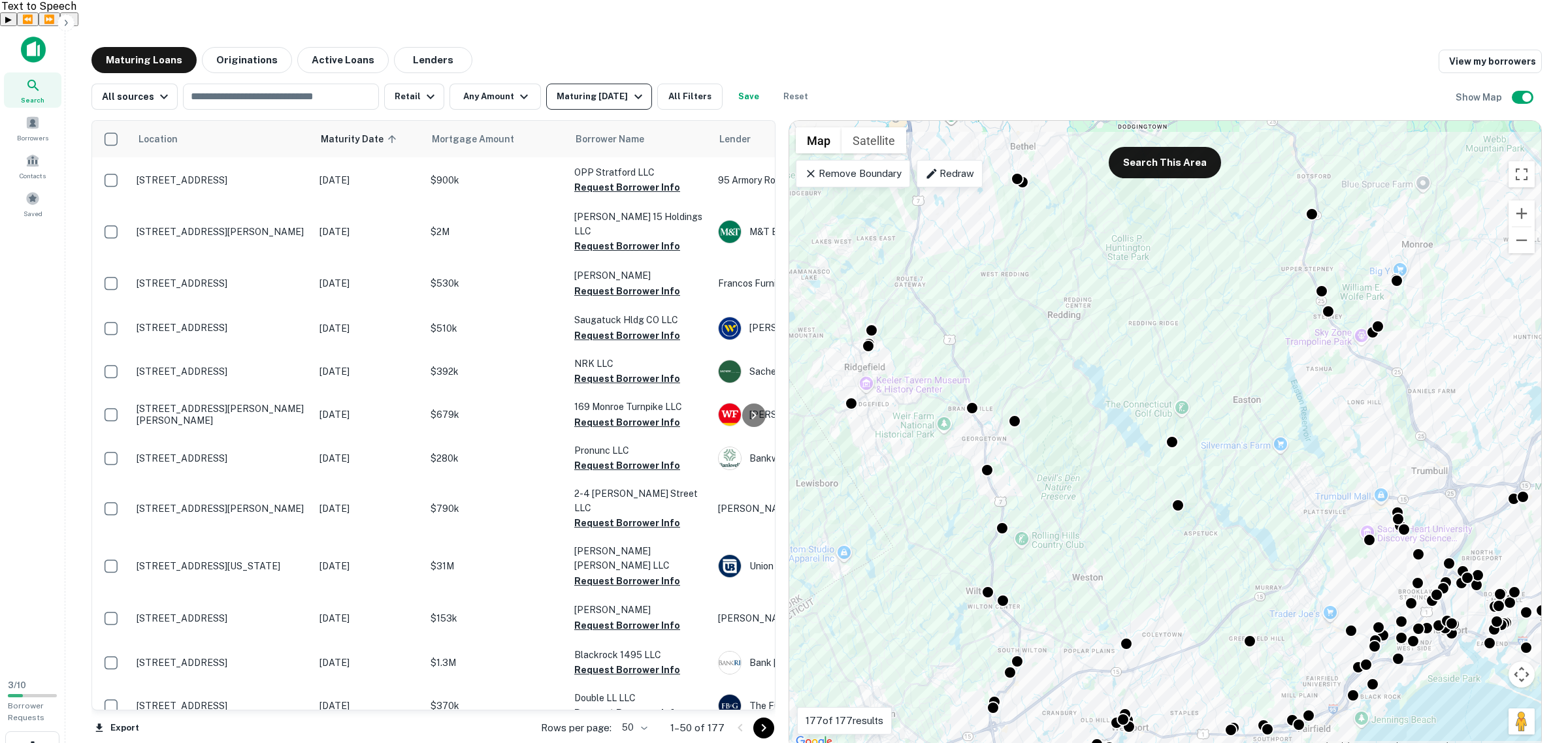
click at [630, 89] on icon "button" at bounding box center [638, 97] width 15 height 15
click at [75, 68] on button "2 Years" at bounding box center [55, 61] width 39 height 14
click at [69, 98] on button "Apply Changes" at bounding box center [34, 92] width 69 height 14
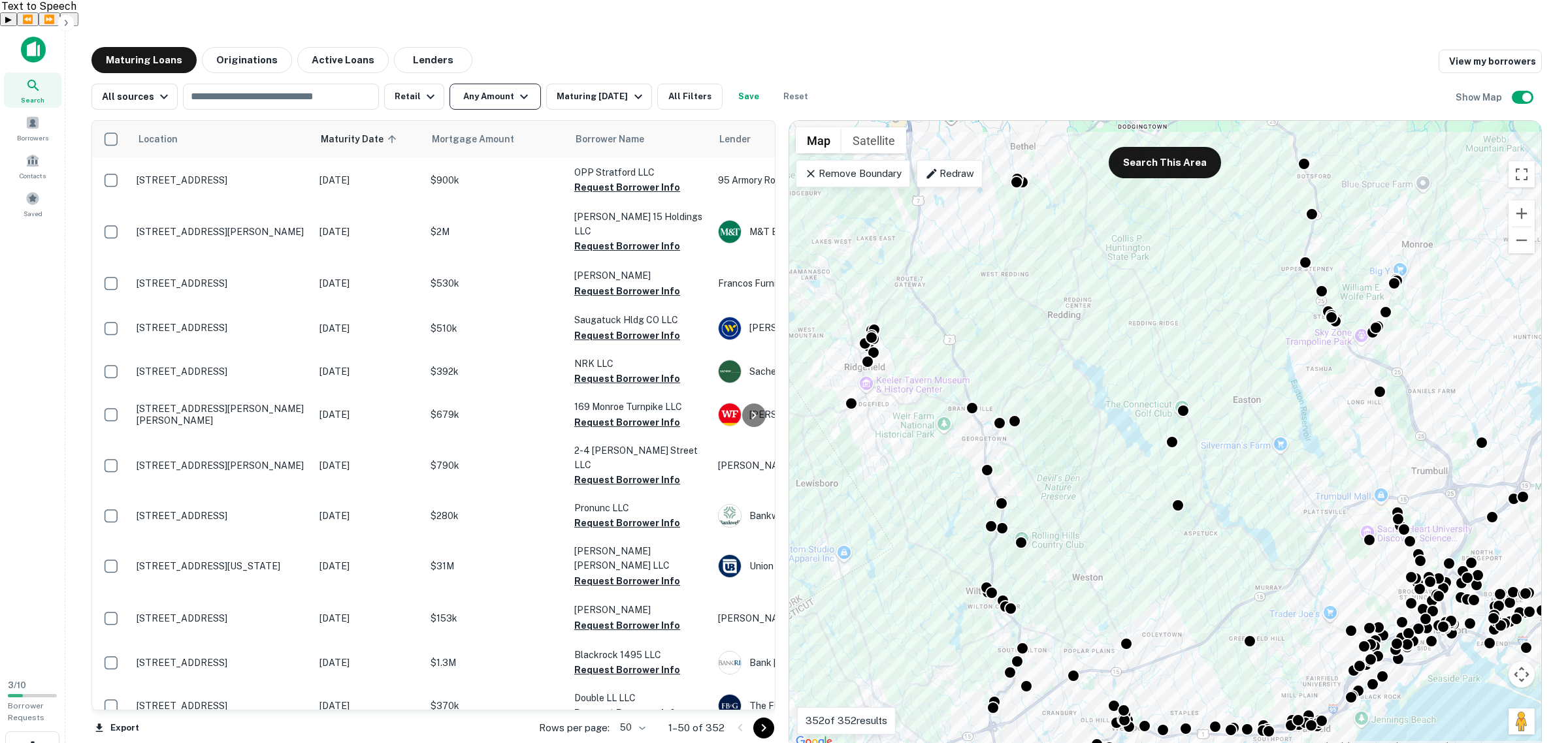
click at [504, 84] on button "Any Amount" at bounding box center [495, 97] width 92 height 27
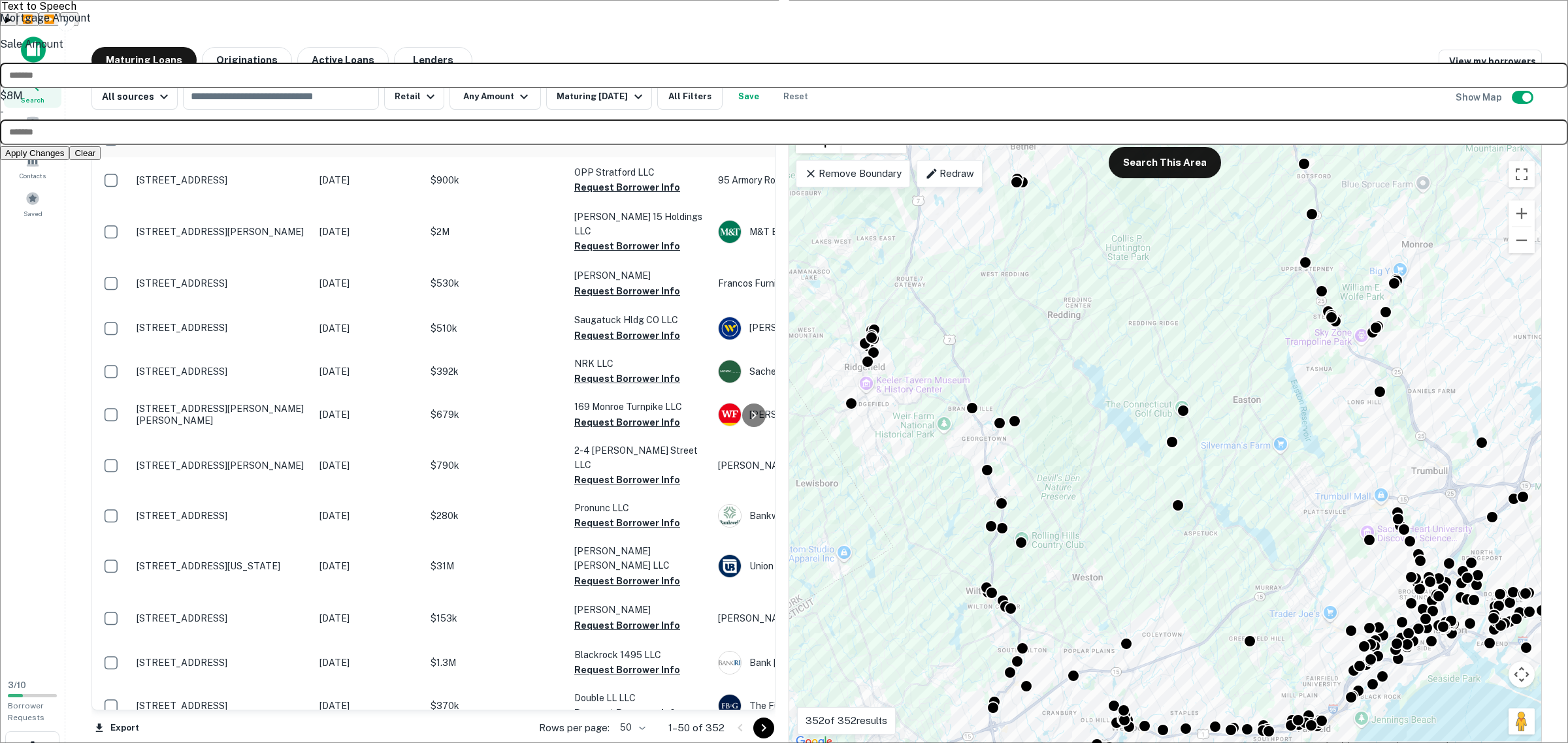
type input "*******"
click at [69, 160] on button "Apply Changes" at bounding box center [34, 153] width 69 height 14
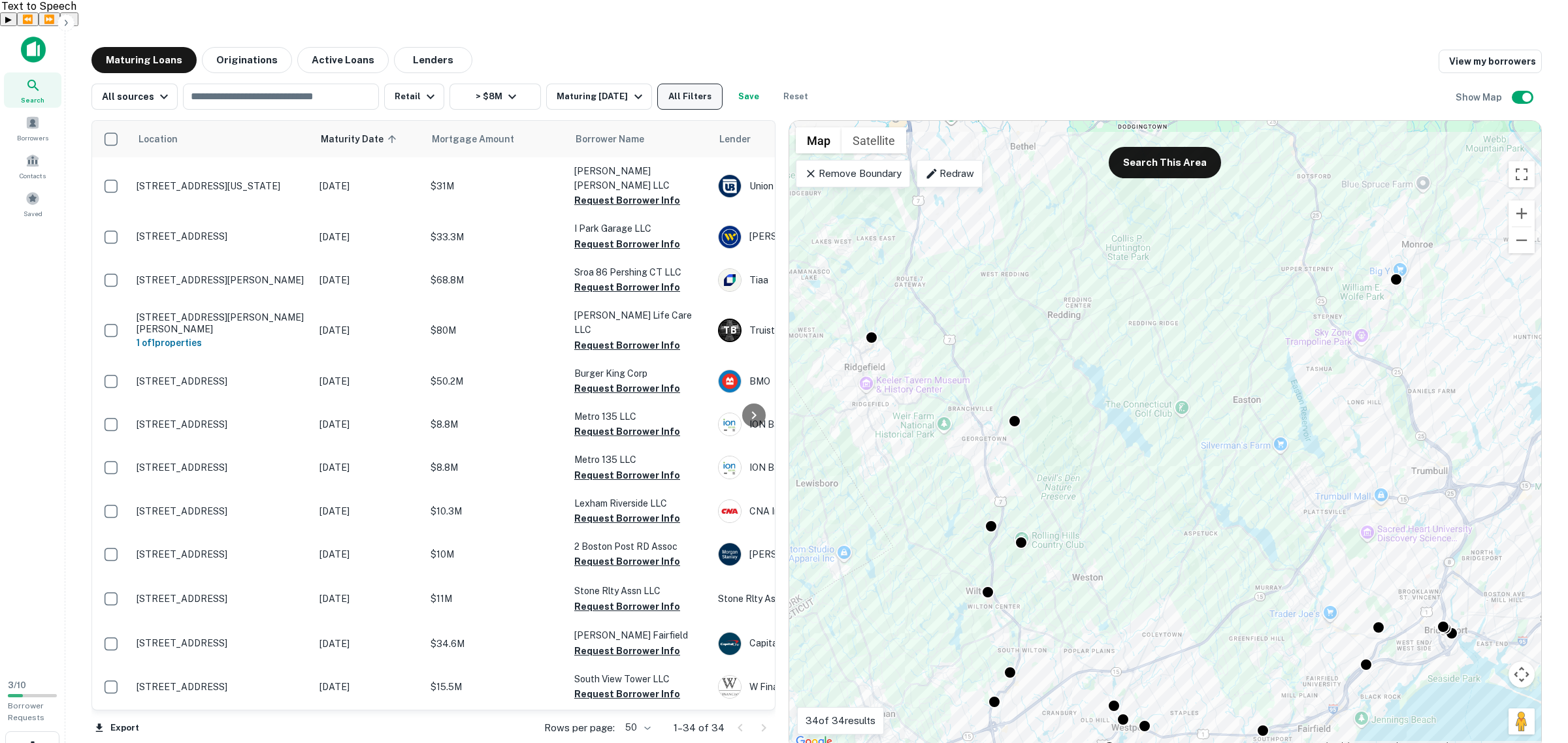
click at [706, 84] on button "All Filters" at bounding box center [690, 97] width 65 height 27
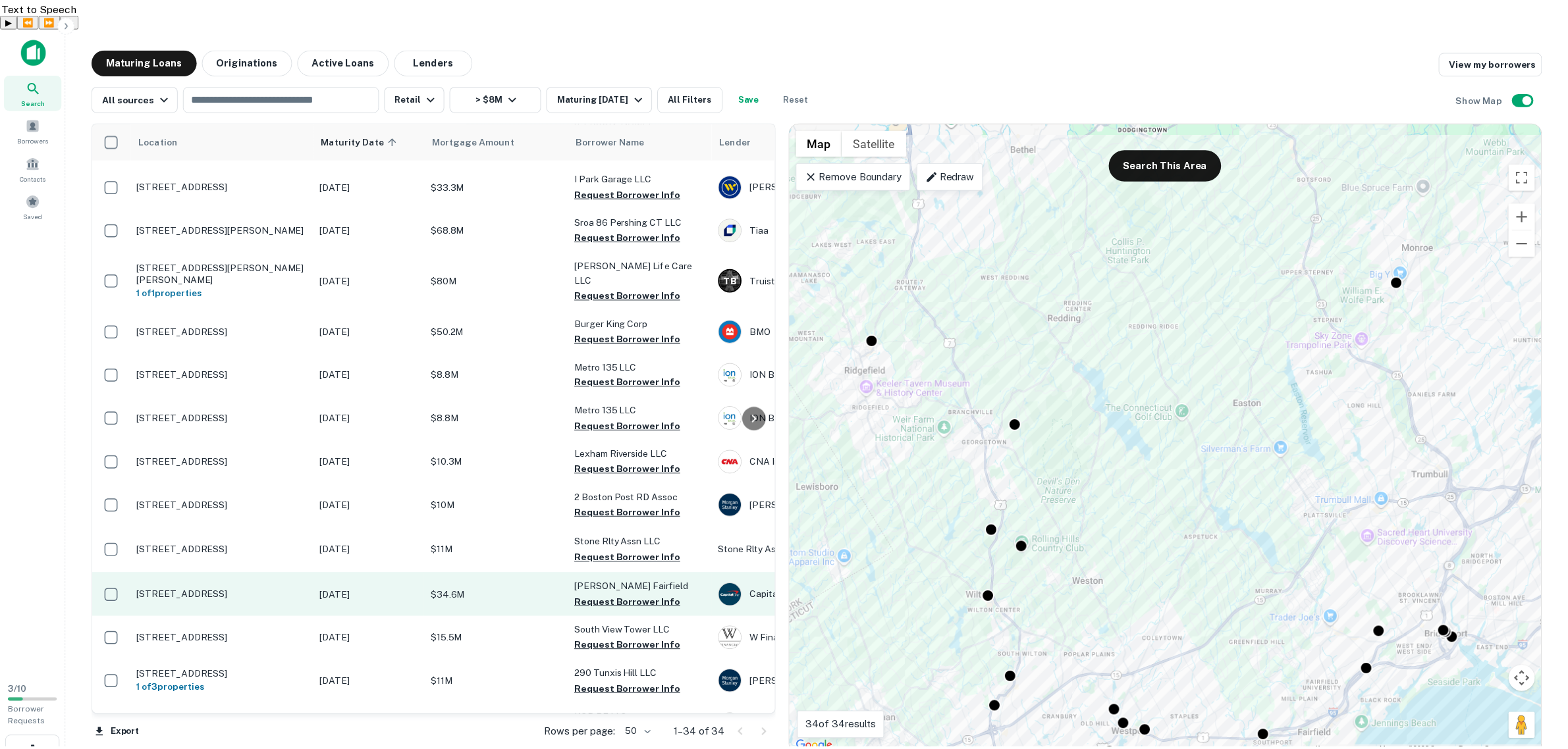
scroll to position [82, 0]
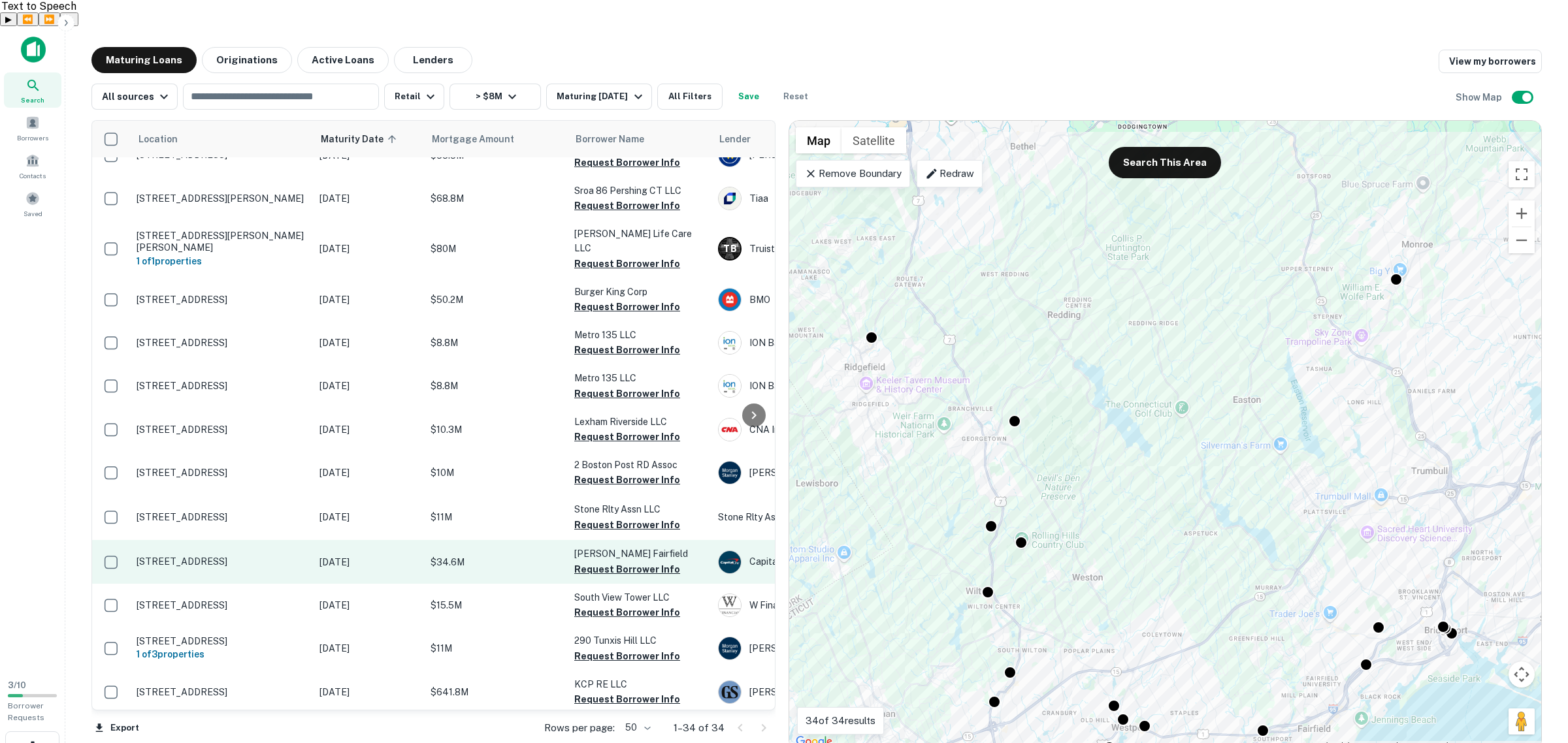
click at [220, 556] on p "305 Black Rock Tpke Fairfield, CT06825" at bounding box center [221, 562] width 170 height 12
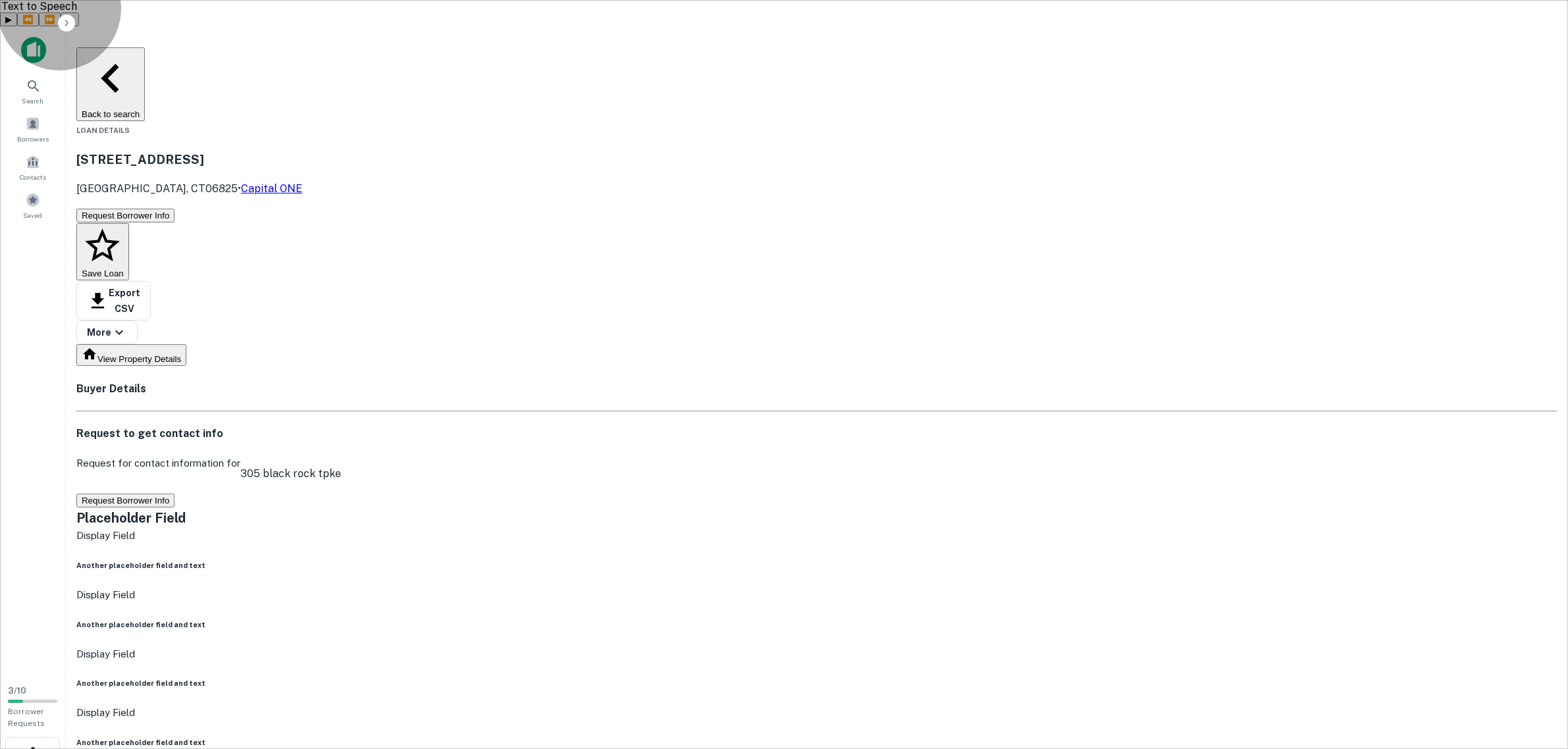
click at [145, 47] on button "Back to search" at bounding box center [110, 84] width 68 height 73
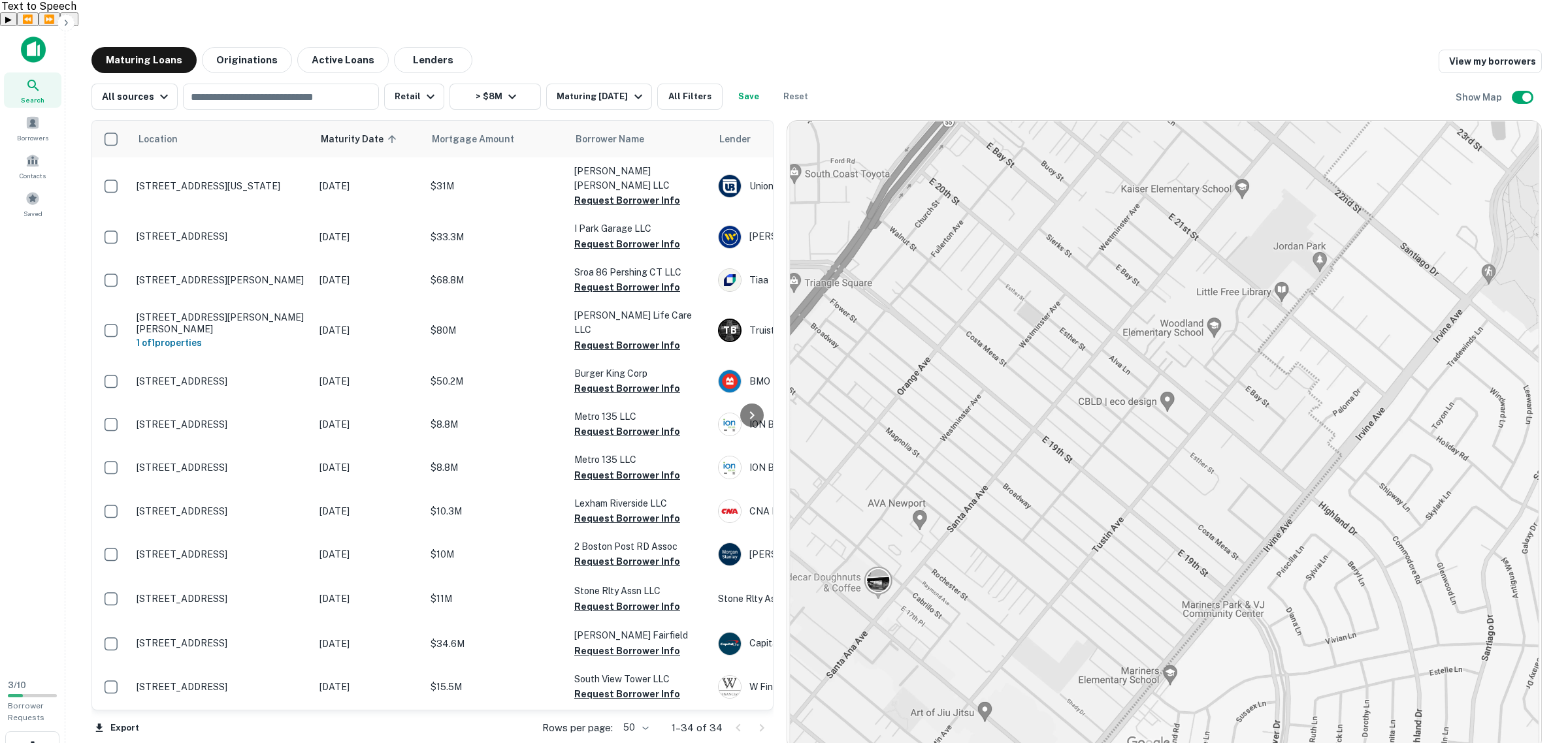
scroll to position [81, 0]
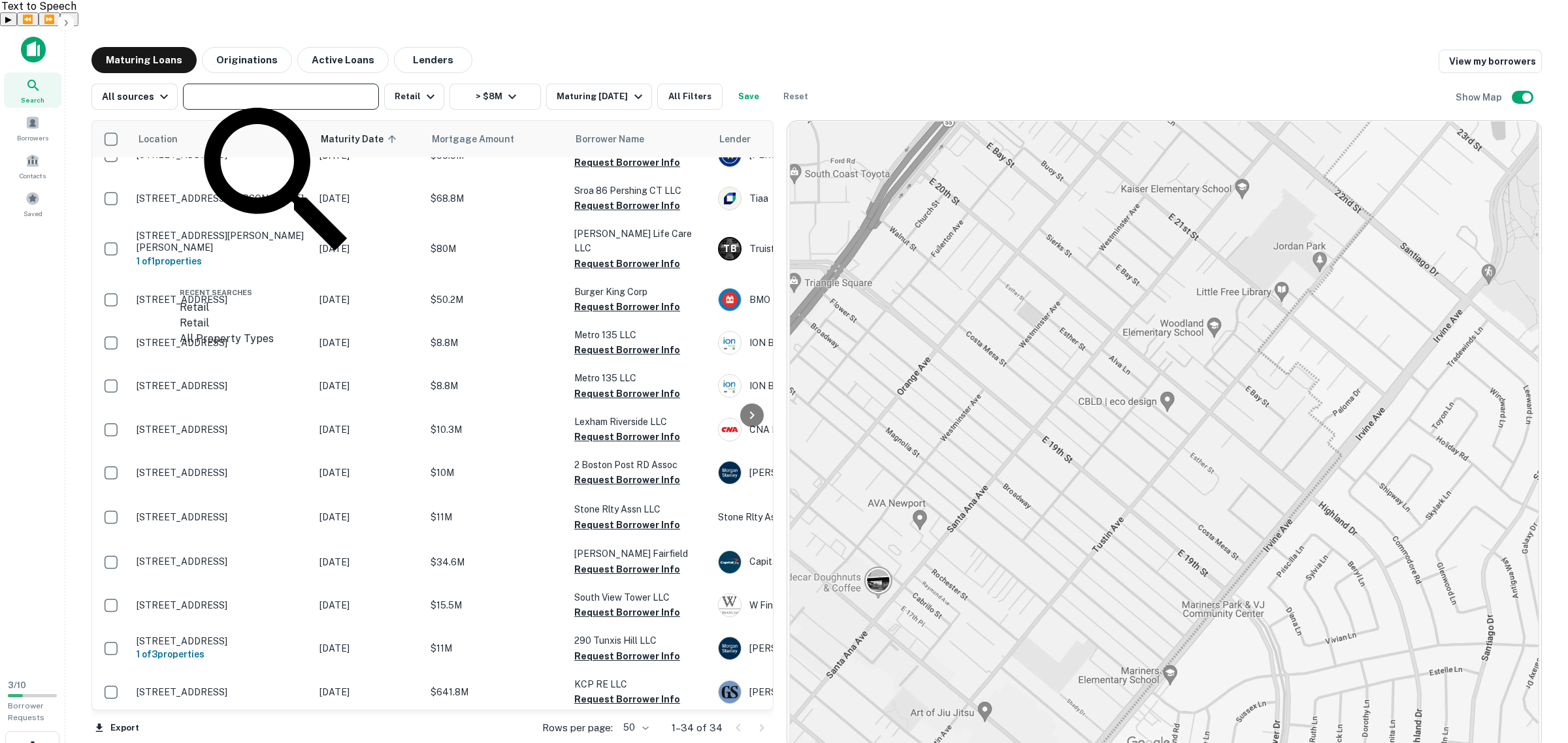
click at [297, 87] on input "text" at bounding box center [279, 96] width 186 height 18
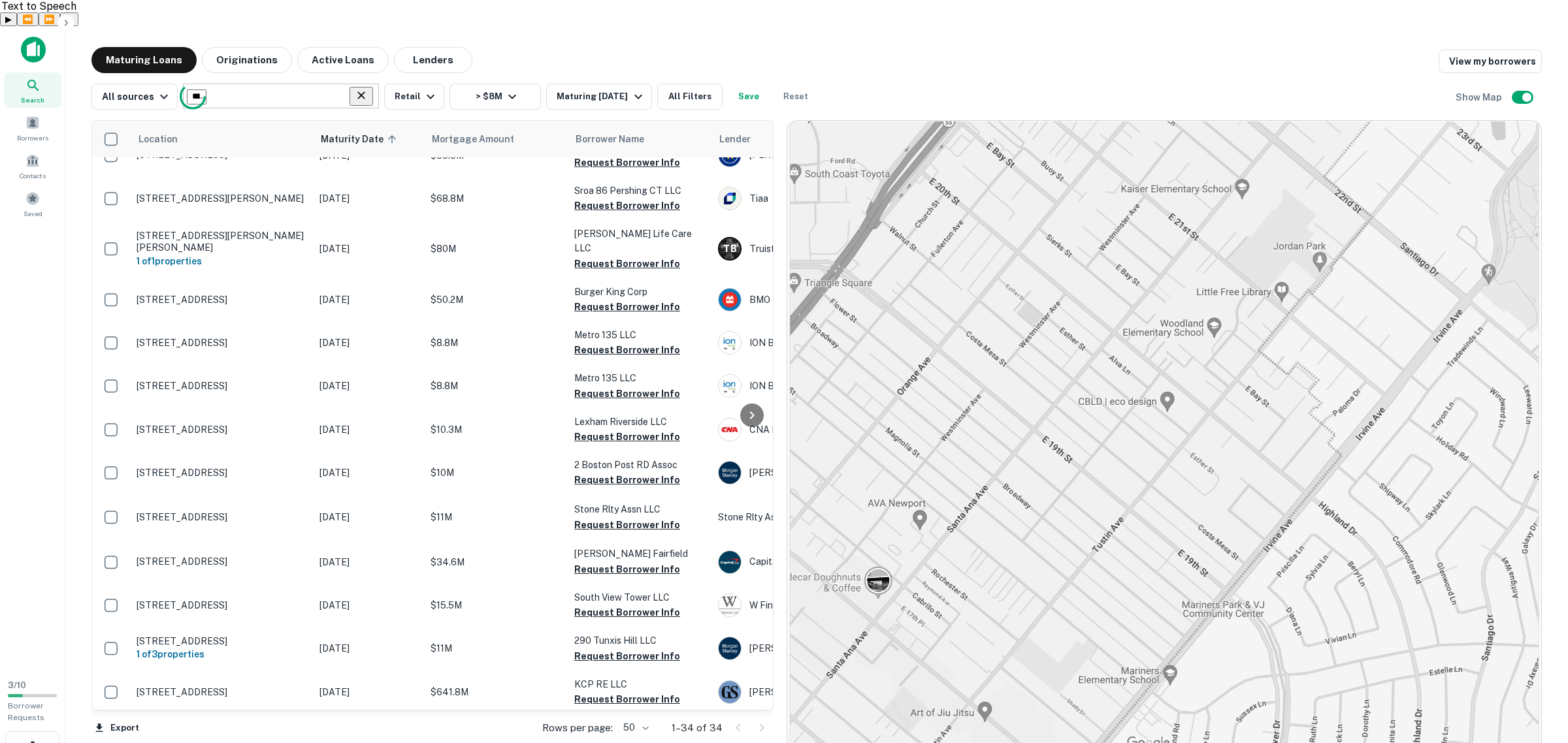
type input "******"
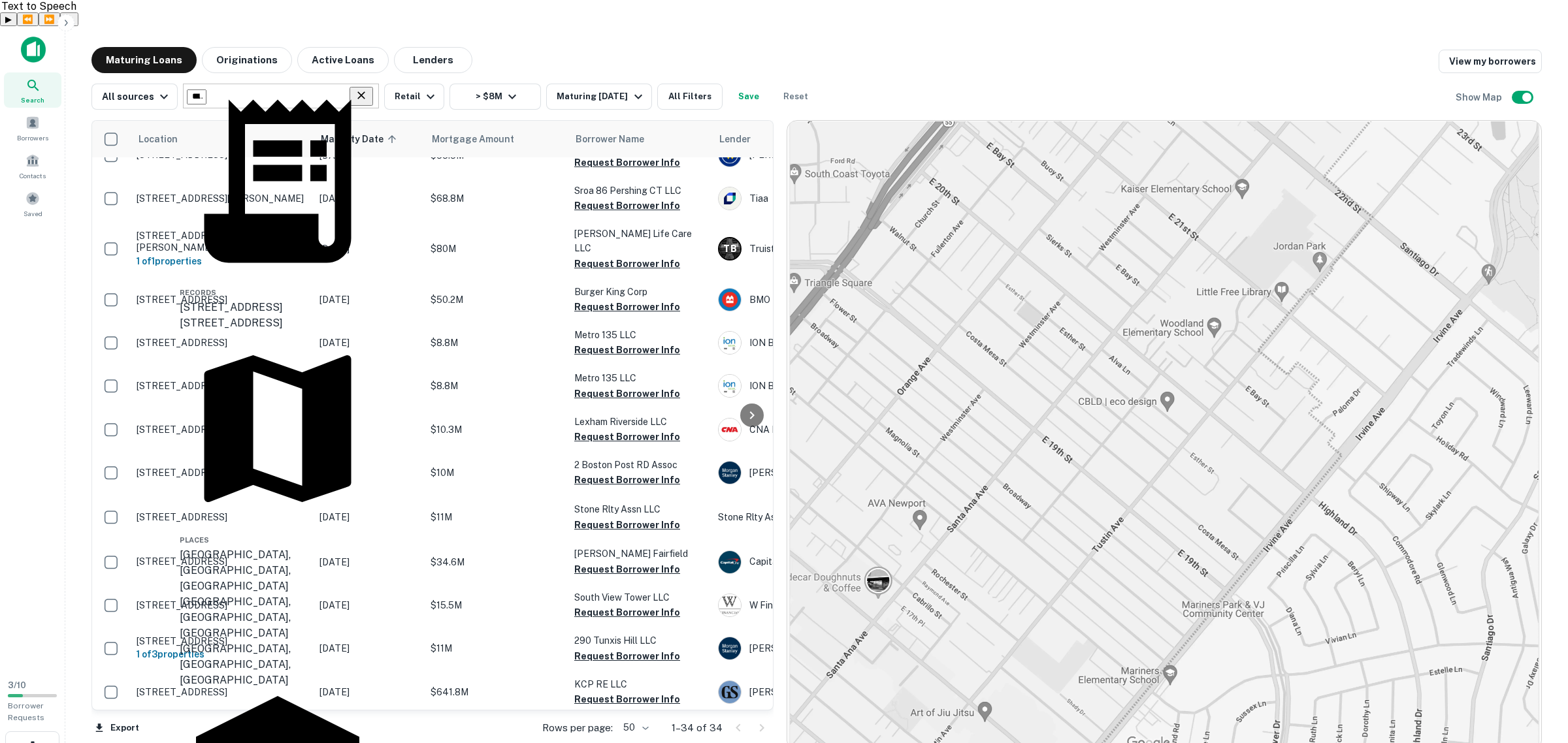
click at [261, 547] on div "[GEOGRAPHIC_DATA], [GEOGRAPHIC_DATA], [GEOGRAPHIC_DATA]" at bounding box center [277, 570] width 196 height 47
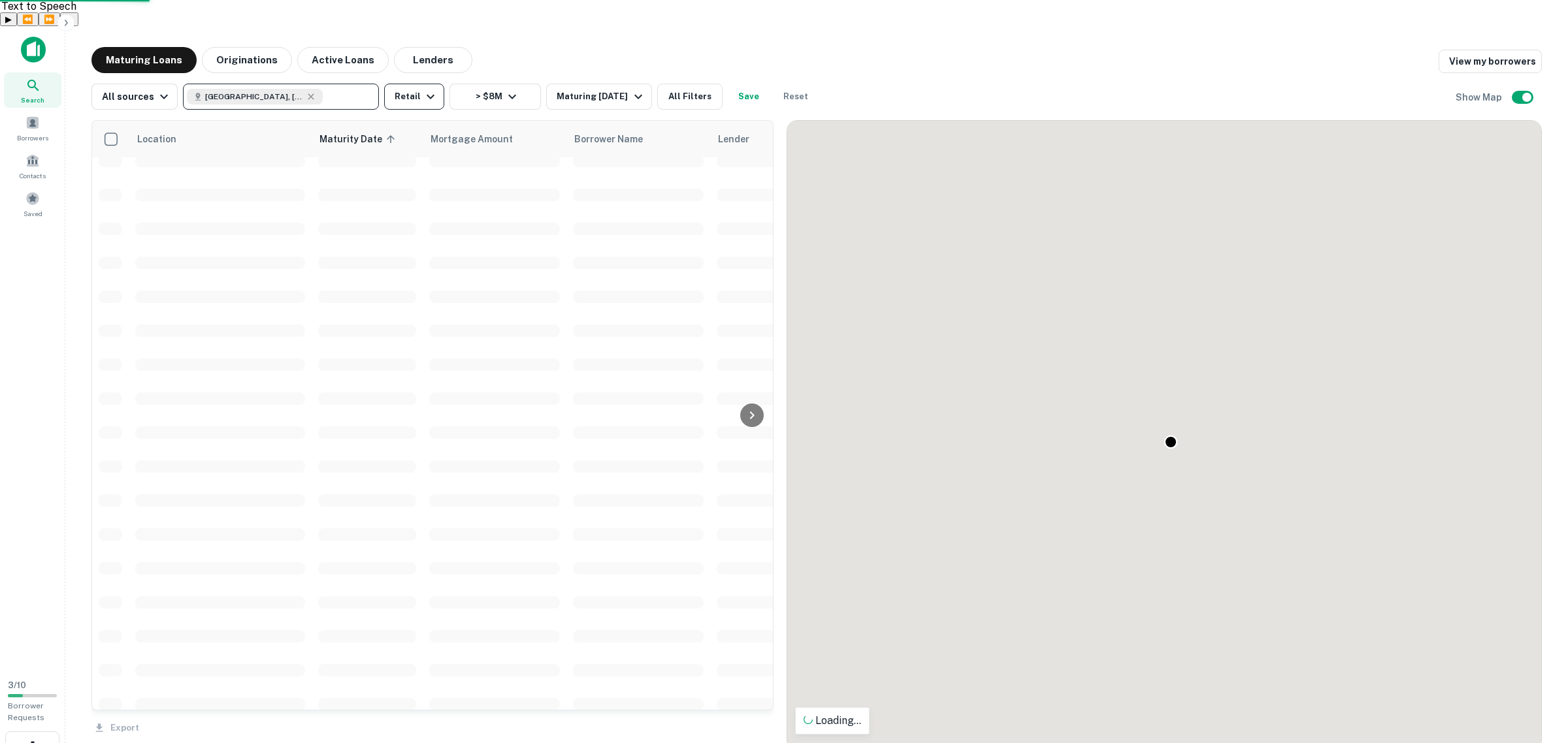
click at [428, 89] on icon "button" at bounding box center [431, 97] width 15 height 15
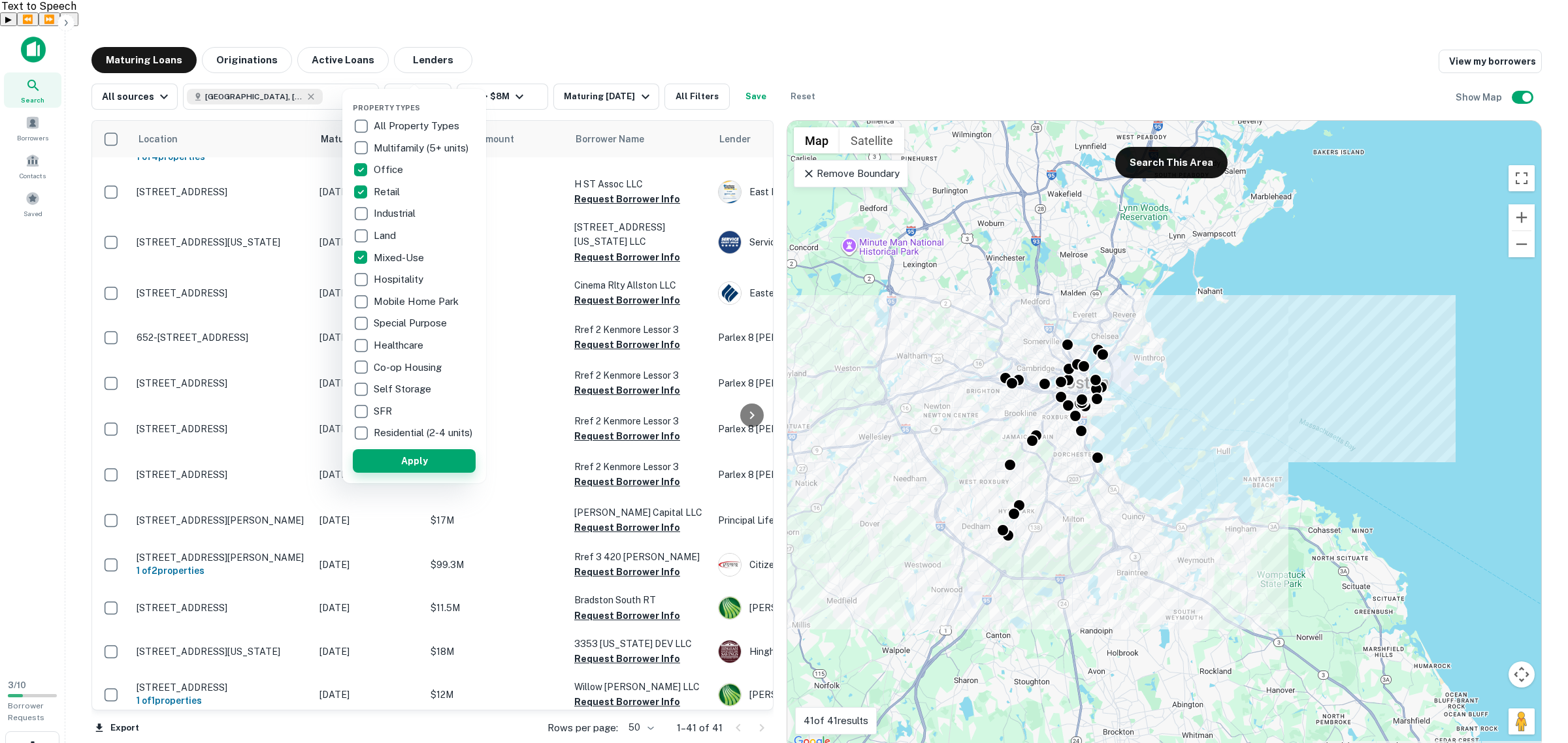
click at [432, 472] on button "Apply" at bounding box center [414, 461] width 122 height 23
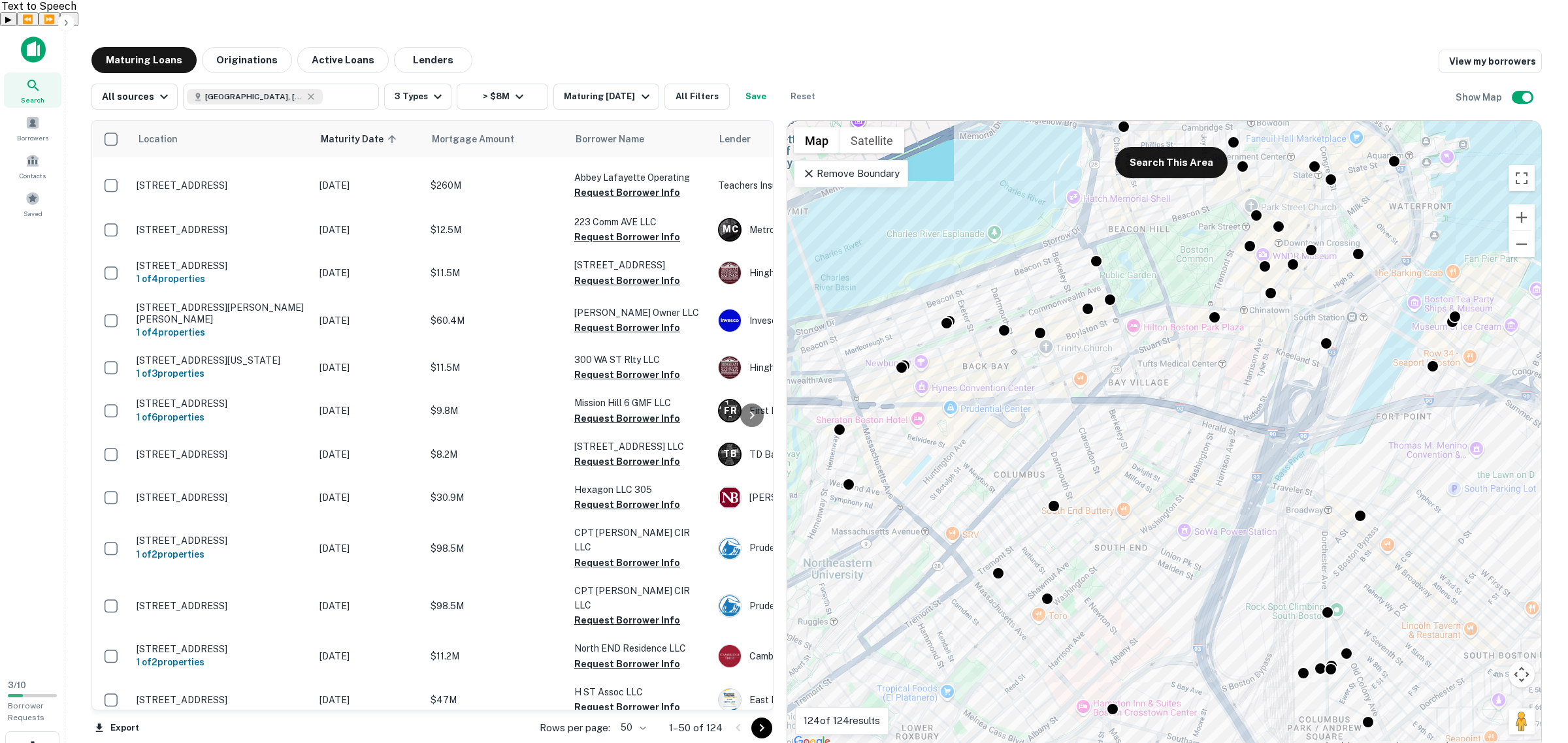
drag, startPoint x: 945, startPoint y: 376, endPoint x: 1175, endPoint y: 377, distance: 230.0
click at [1256, 401] on div "To activate drag with keyboard, press Alt + Enter. Once in keyboard drag state,…" at bounding box center [1165, 436] width 754 height 630
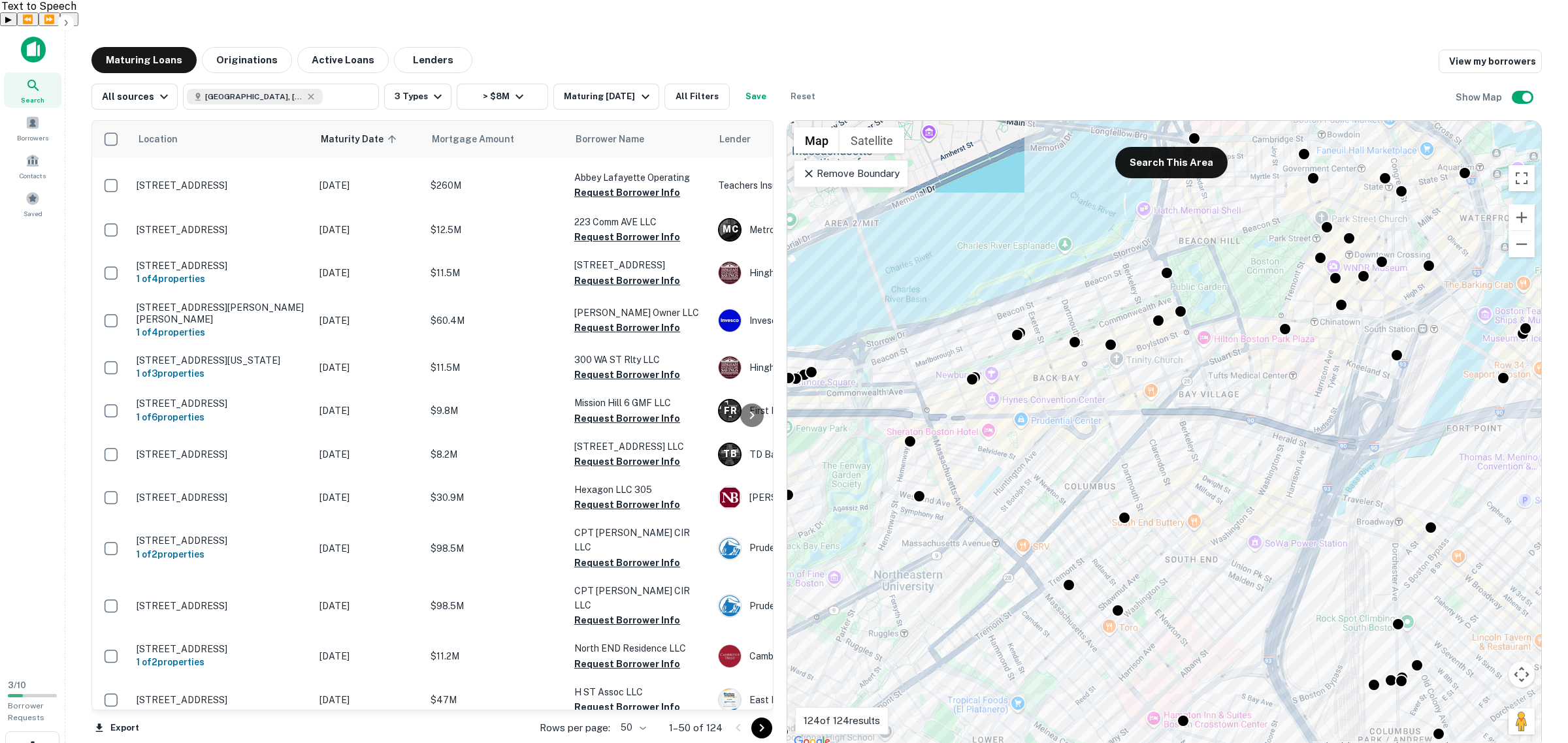
drag, startPoint x: 1086, startPoint y: 379, endPoint x: 1174, endPoint y: 383, distance: 88.1
click at [1162, 389] on div "To activate drag with keyboard, press Alt + Enter. Once in keyboard drag state,…" at bounding box center [1165, 436] width 754 height 630
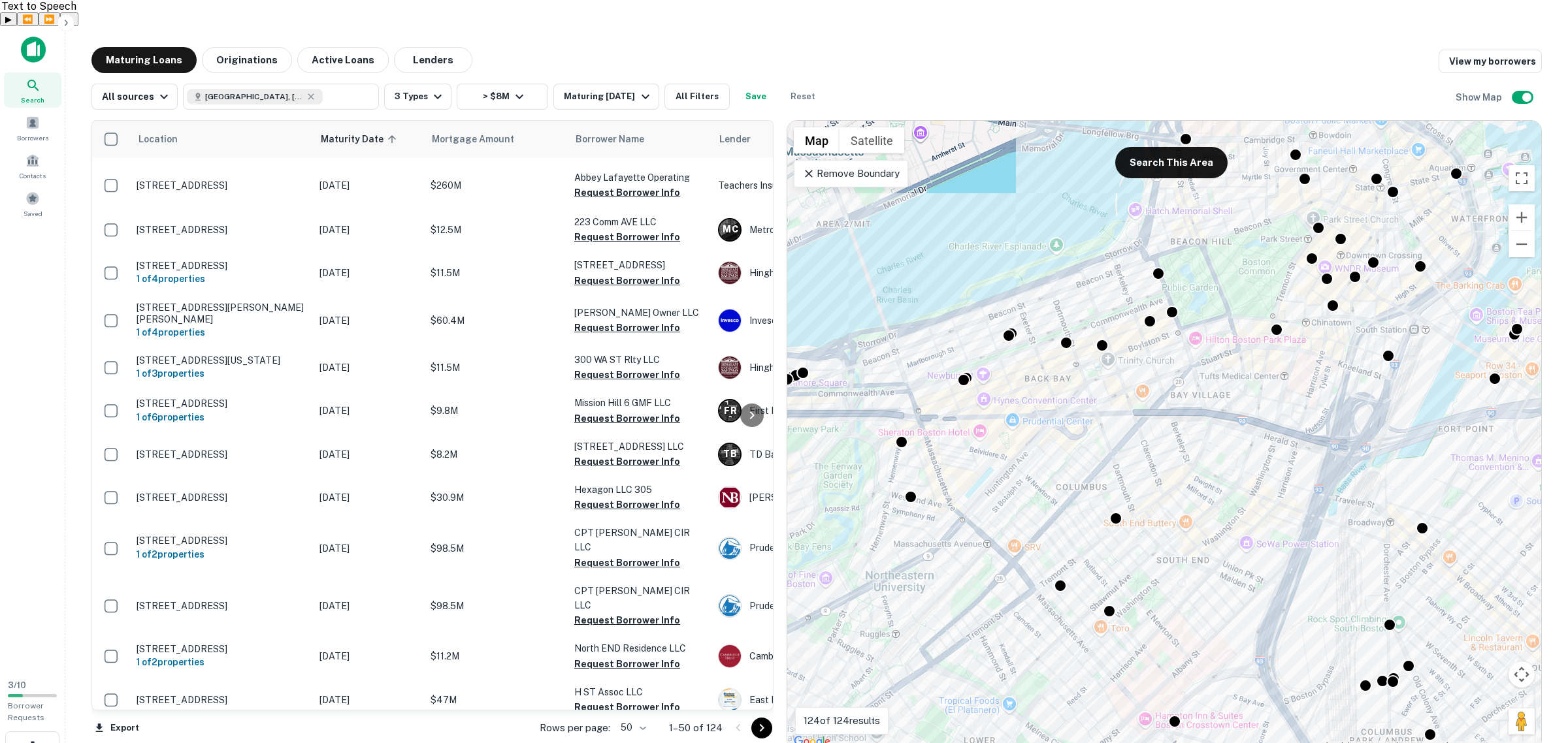
drag, startPoint x: 1265, startPoint y: 405, endPoint x: 1251, endPoint y: 410, distance: 14.9
click at [1251, 410] on div "To activate drag with keyboard, press Alt + Enter. Once in keyboard drag state,…" at bounding box center [1165, 436] width 754 height 630
click at [870, 166] on p "Remove Boundary" at bounding box center [851, 174] width 98 height 15
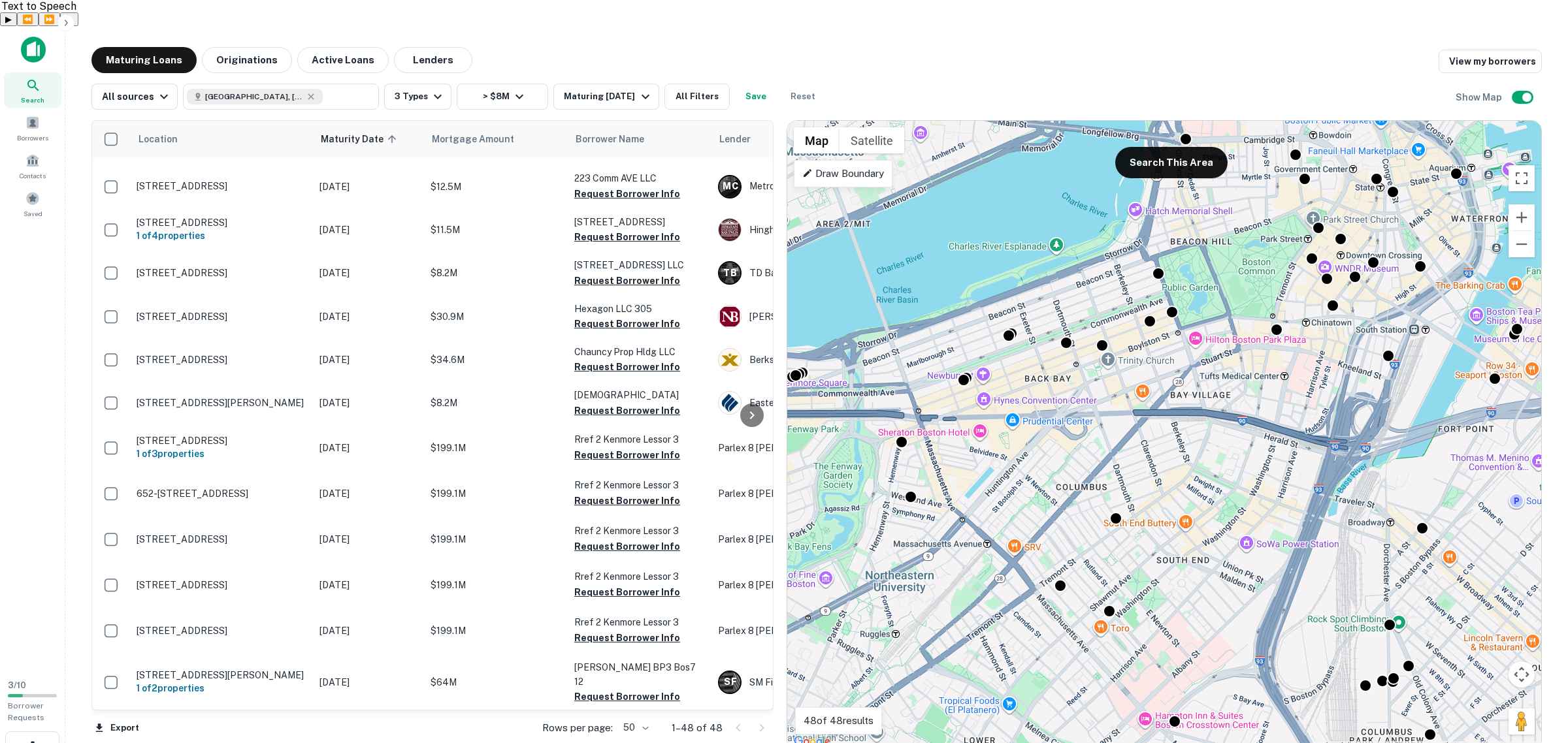
click at [847, 166] on p "Draw Boundary" at bounding box center [843, 174] width 81 height 15
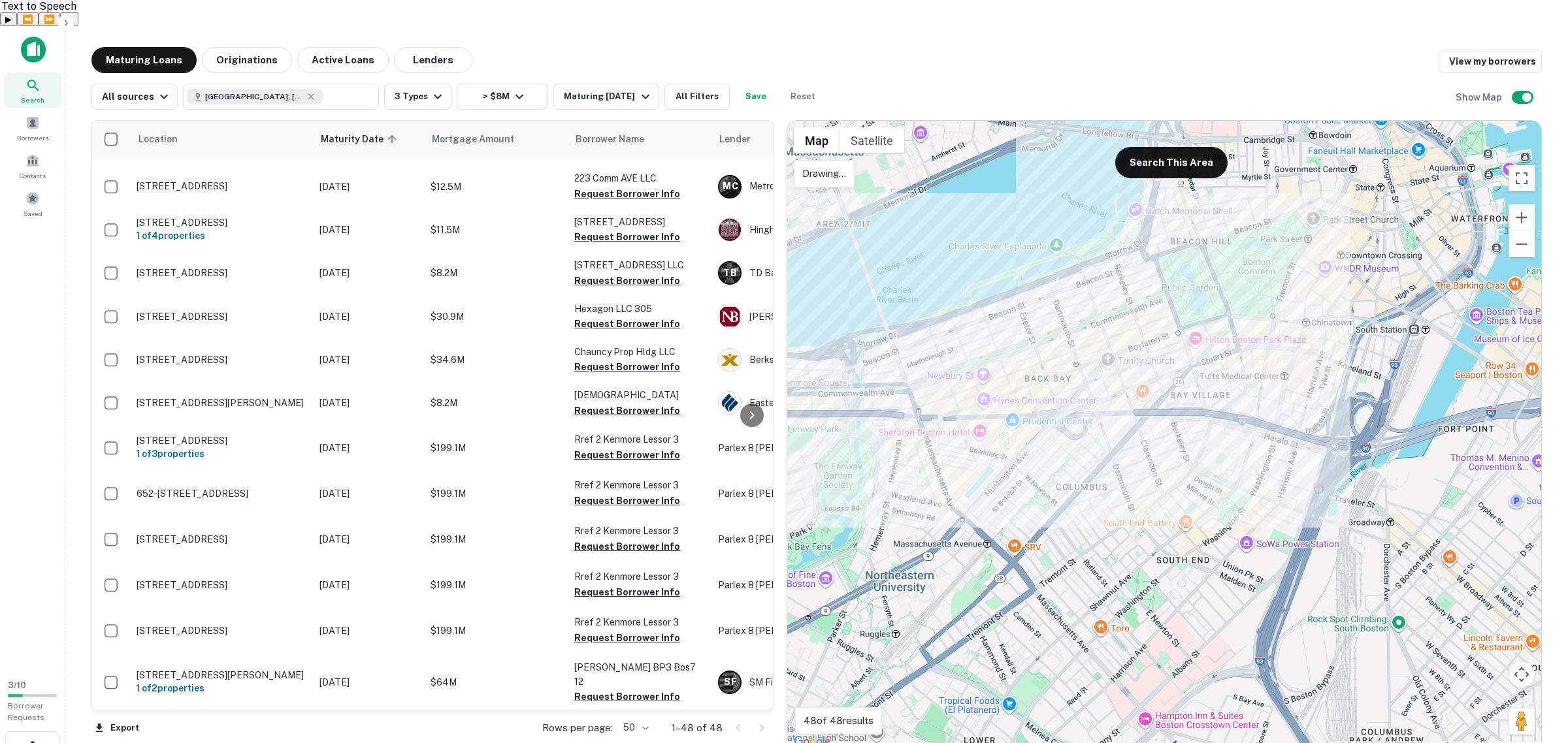
drag, startPoint x: 1061, startPoint y: 176, endPoint x: 1005, endPoint y: 186, distance: 56.9
click at [1011, 183] on div at bounding box center [1165, 436] width 754 height 630
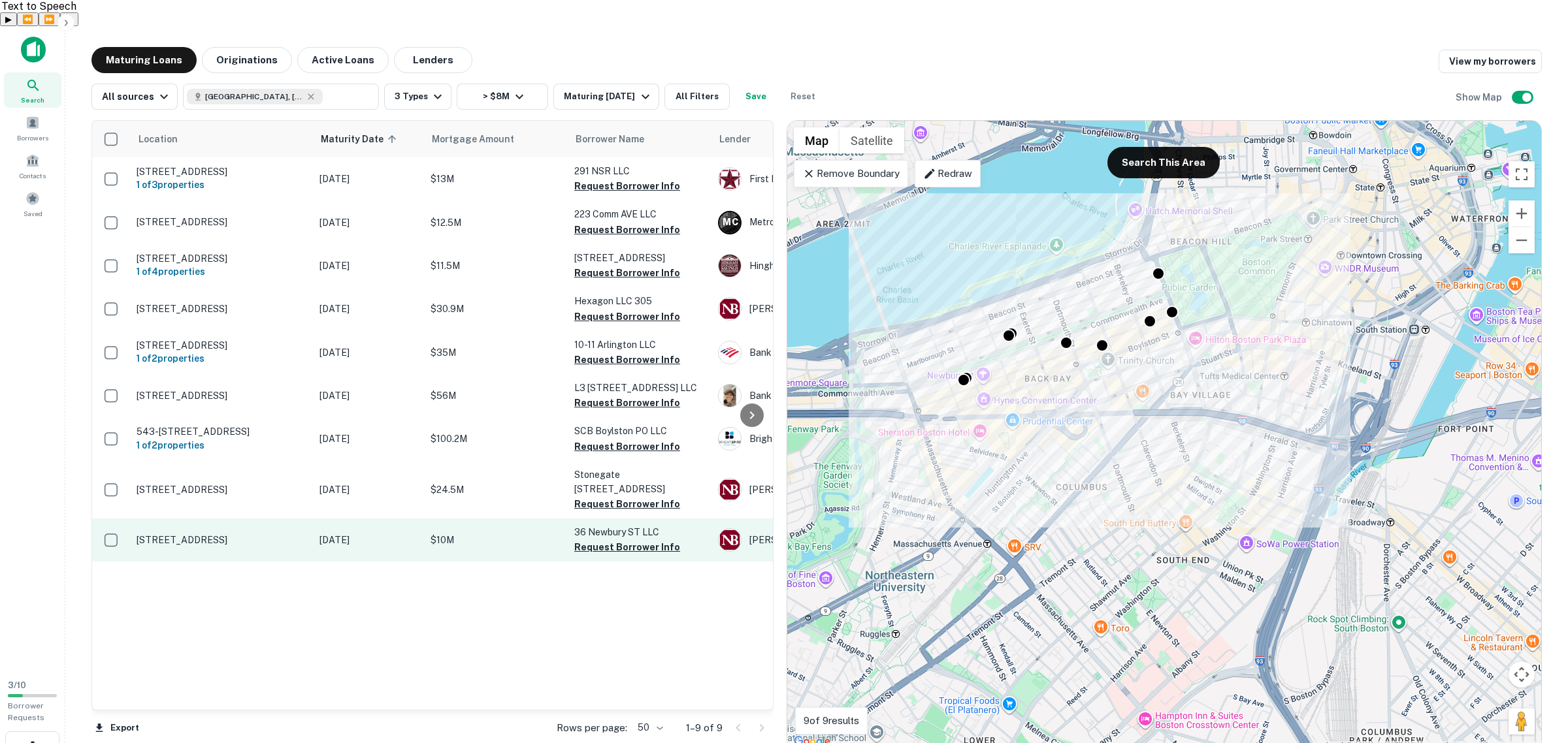
click at [200, 534] on p "36 Newbury St Boston, MA02116" at bounding box center [221, 540] width 170 height 12
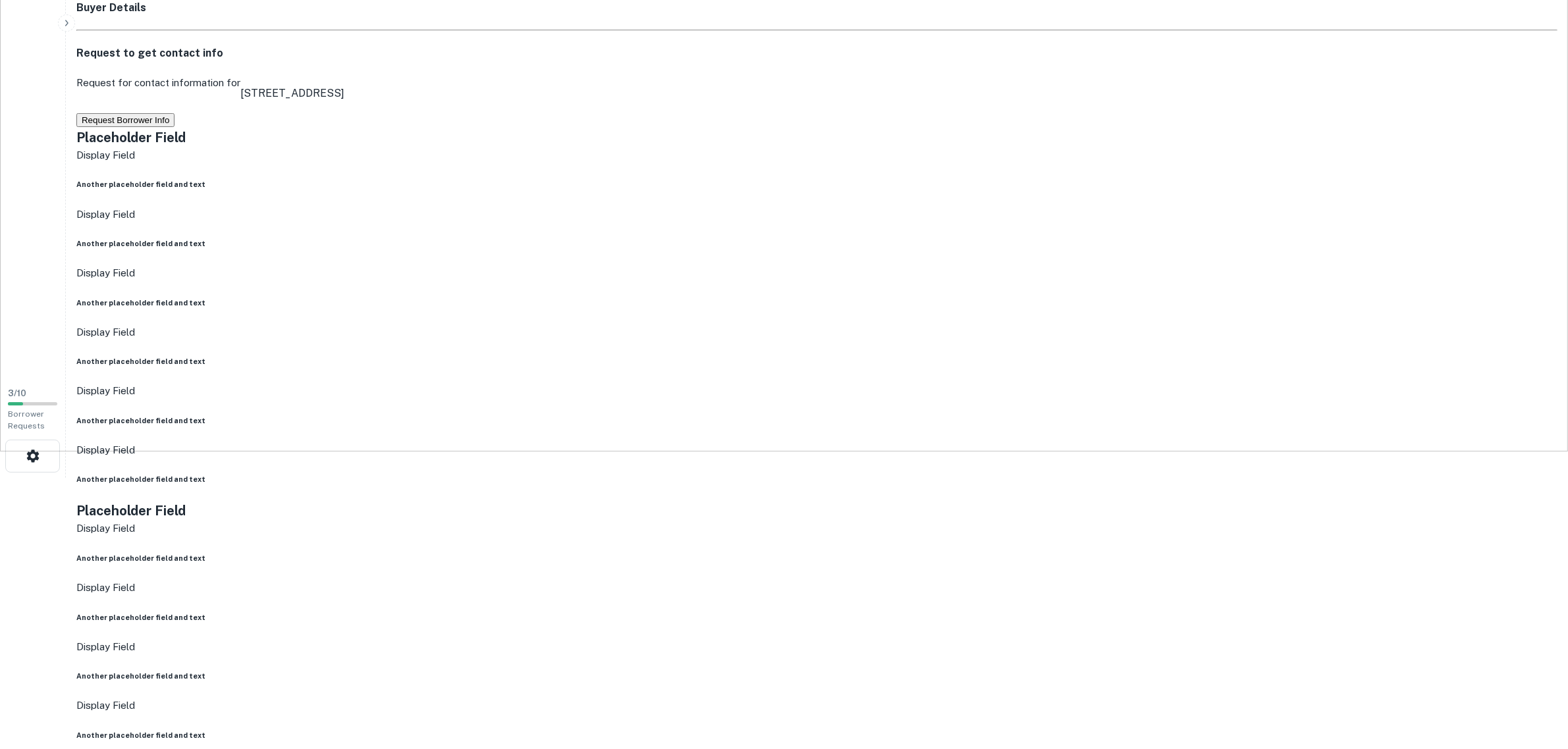
scroll to position [330, 0]
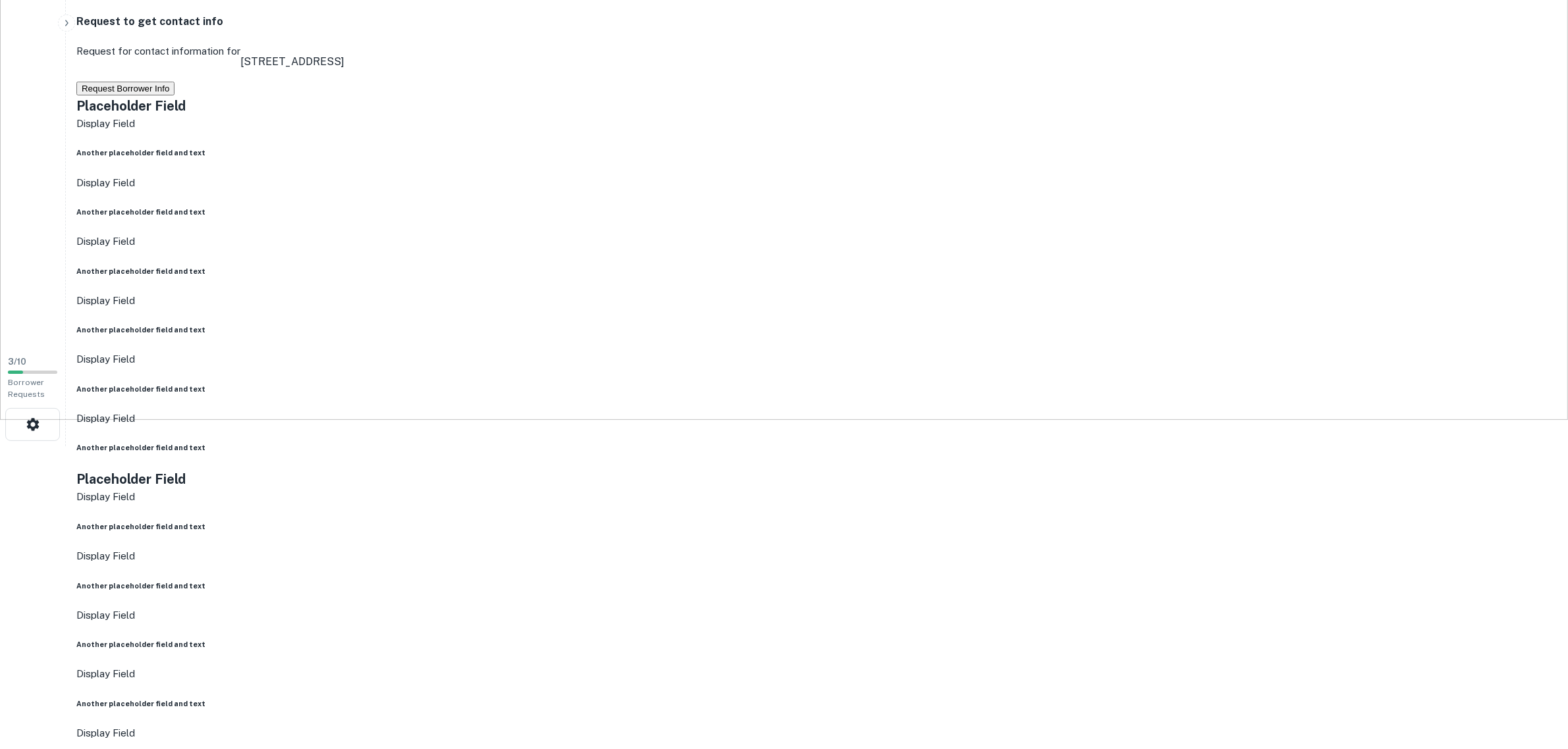
drag, startPoint x: 795, startPoint y: 600, endPoint x: 751, endPoint y: 601, distance: 44.0
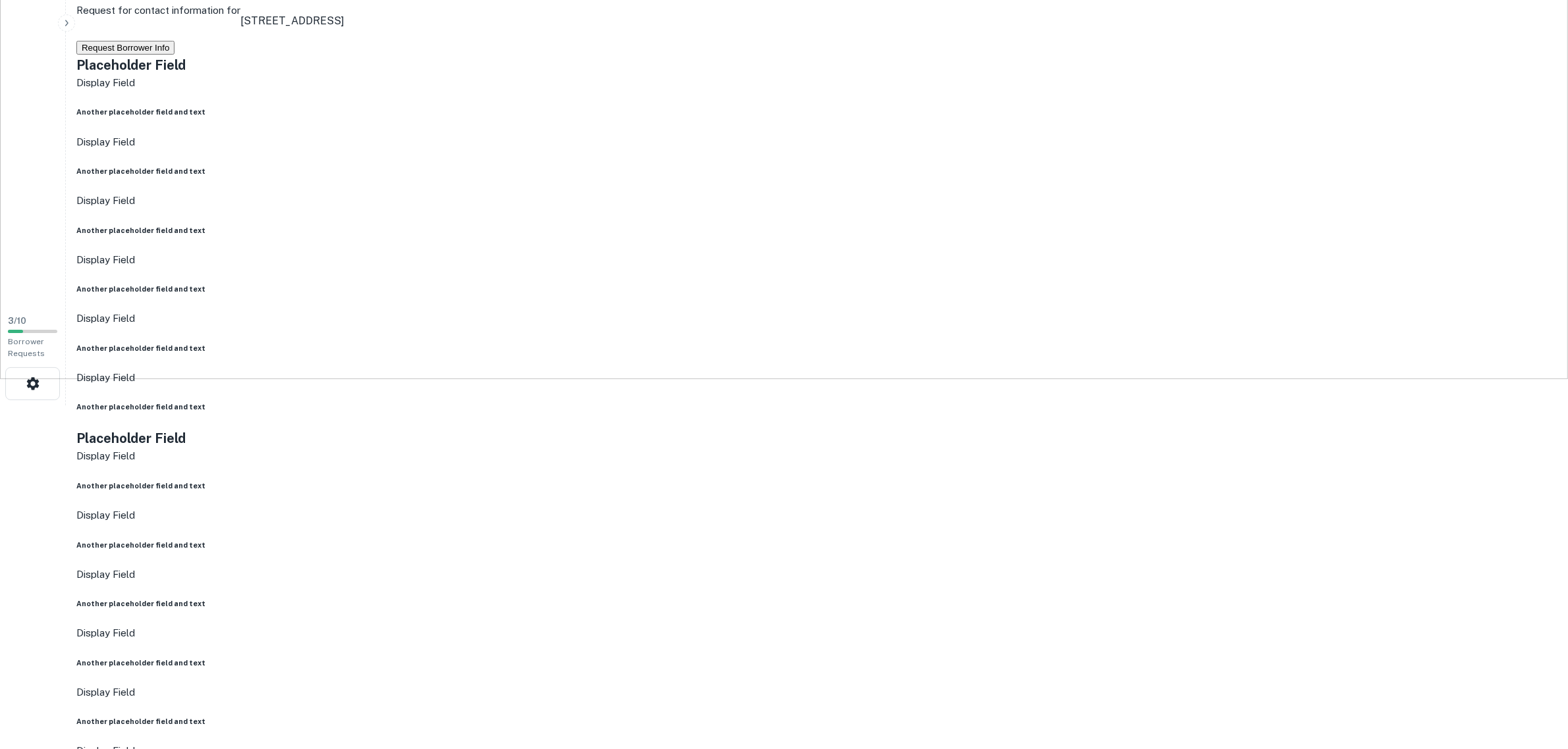
scroll to position [247, 0]
